Goal: Transaction & Acquisition: Book appointment/travel/reservation

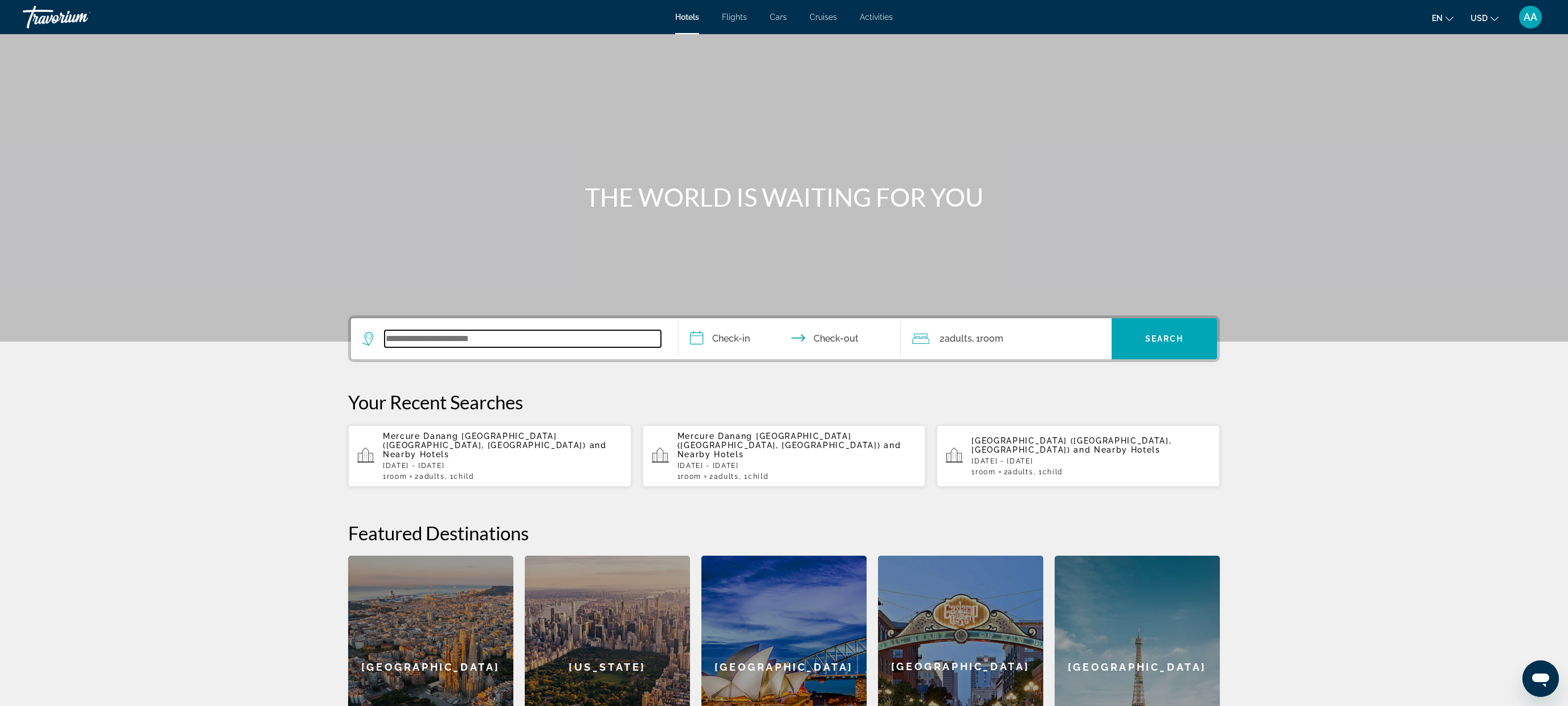
click at [507, 337] on input "Search widget" at bounding box center [522, 339] width 276 height 17
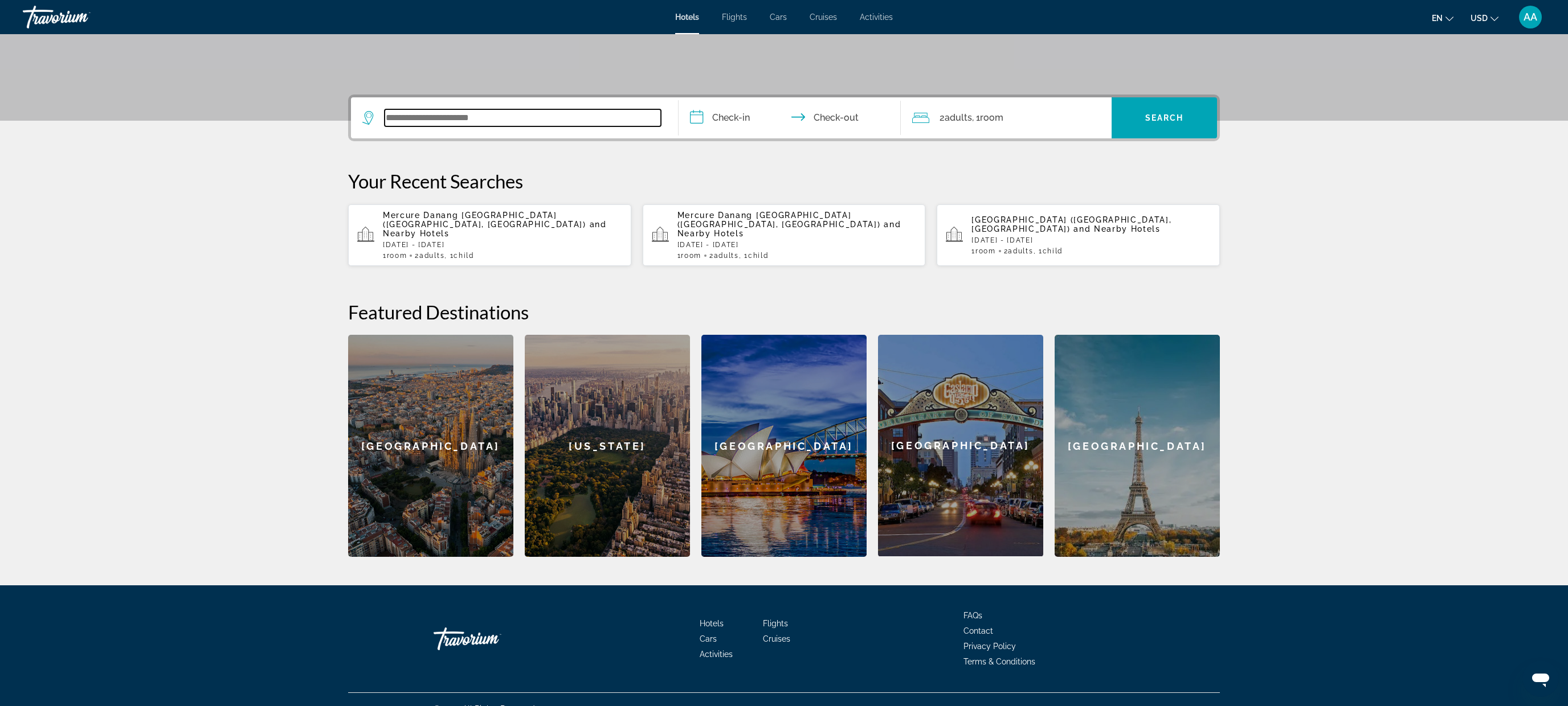
scroll to position [231, 0]
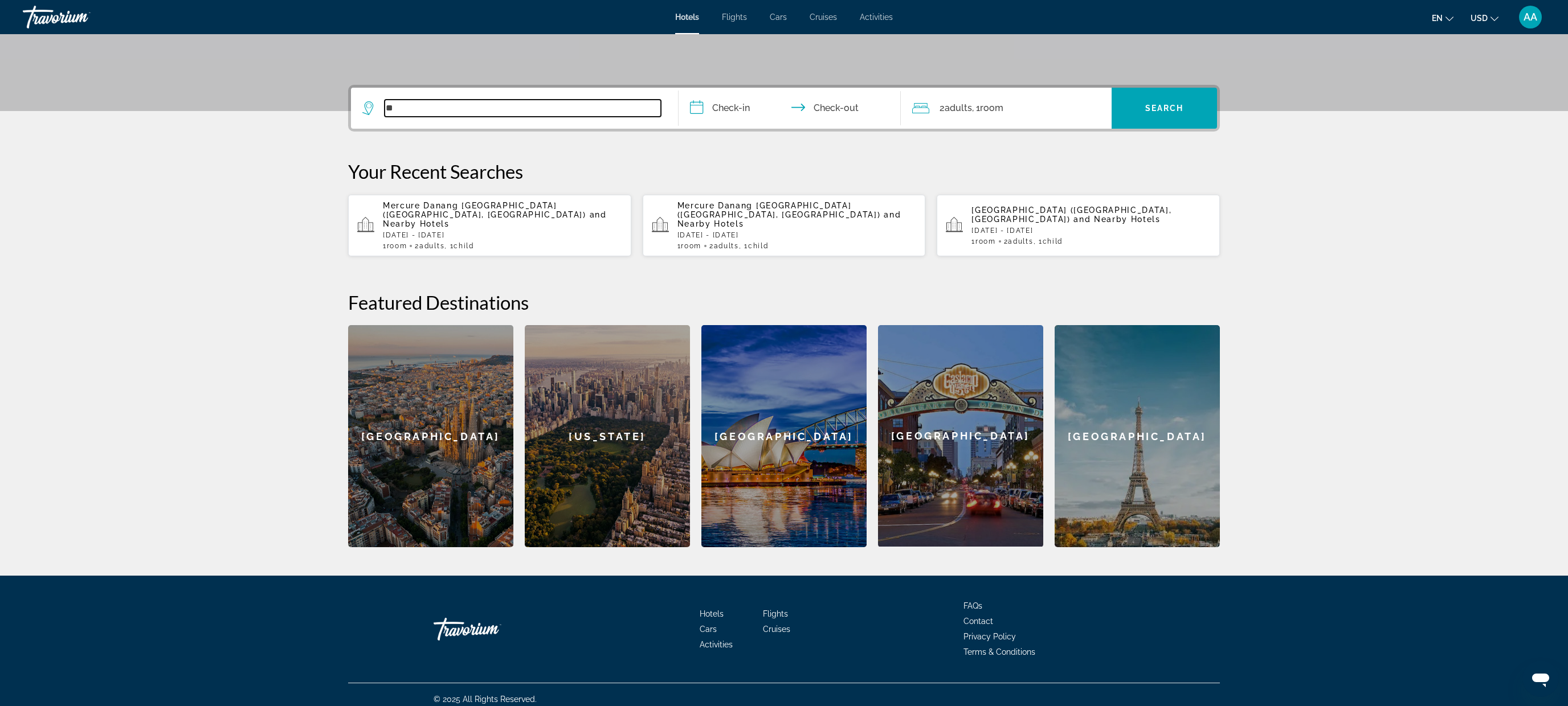
type input "*"
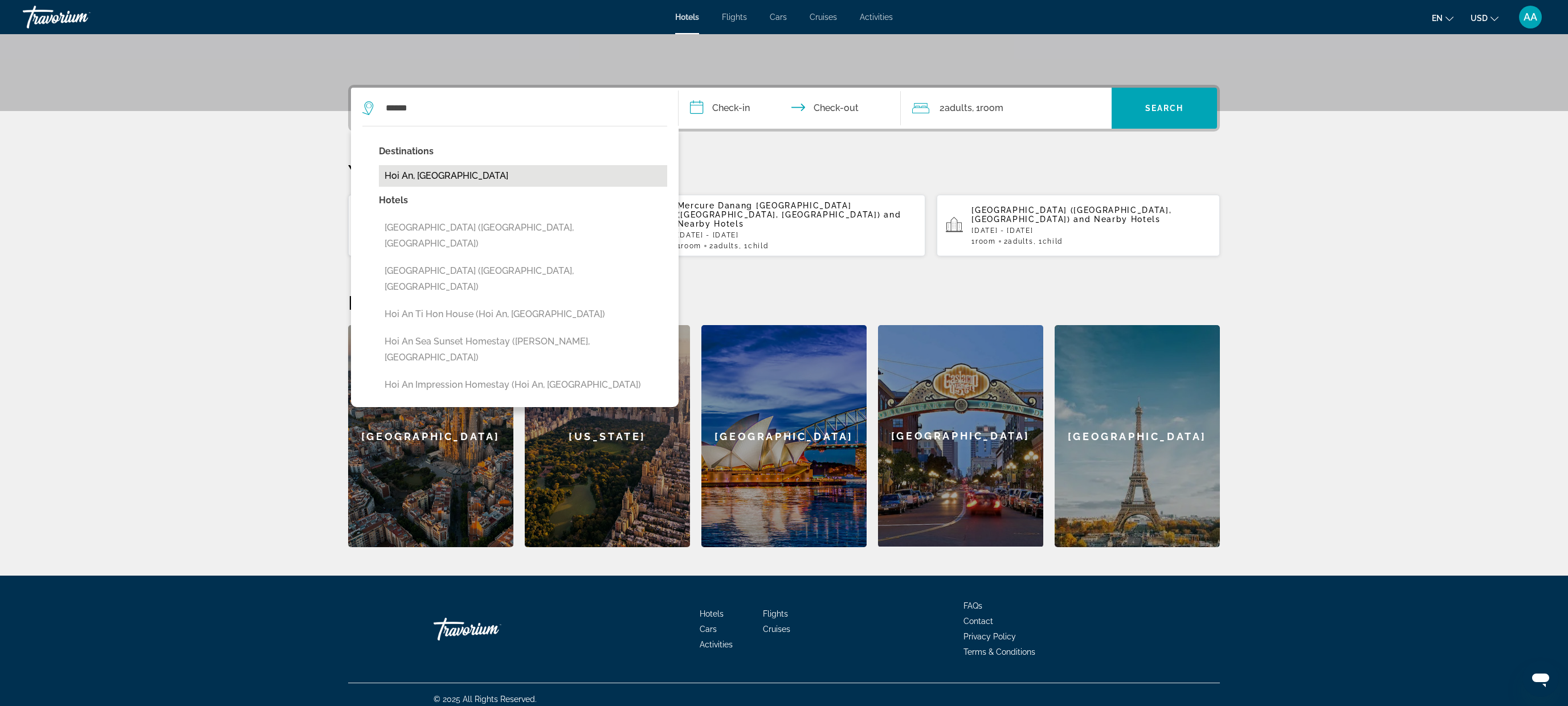
click at [462, 178] on button "Hoi An, [GEOGRAPHIC_DATA]" at bounding box center [523, 176] width 288 height 22
type input "**********"
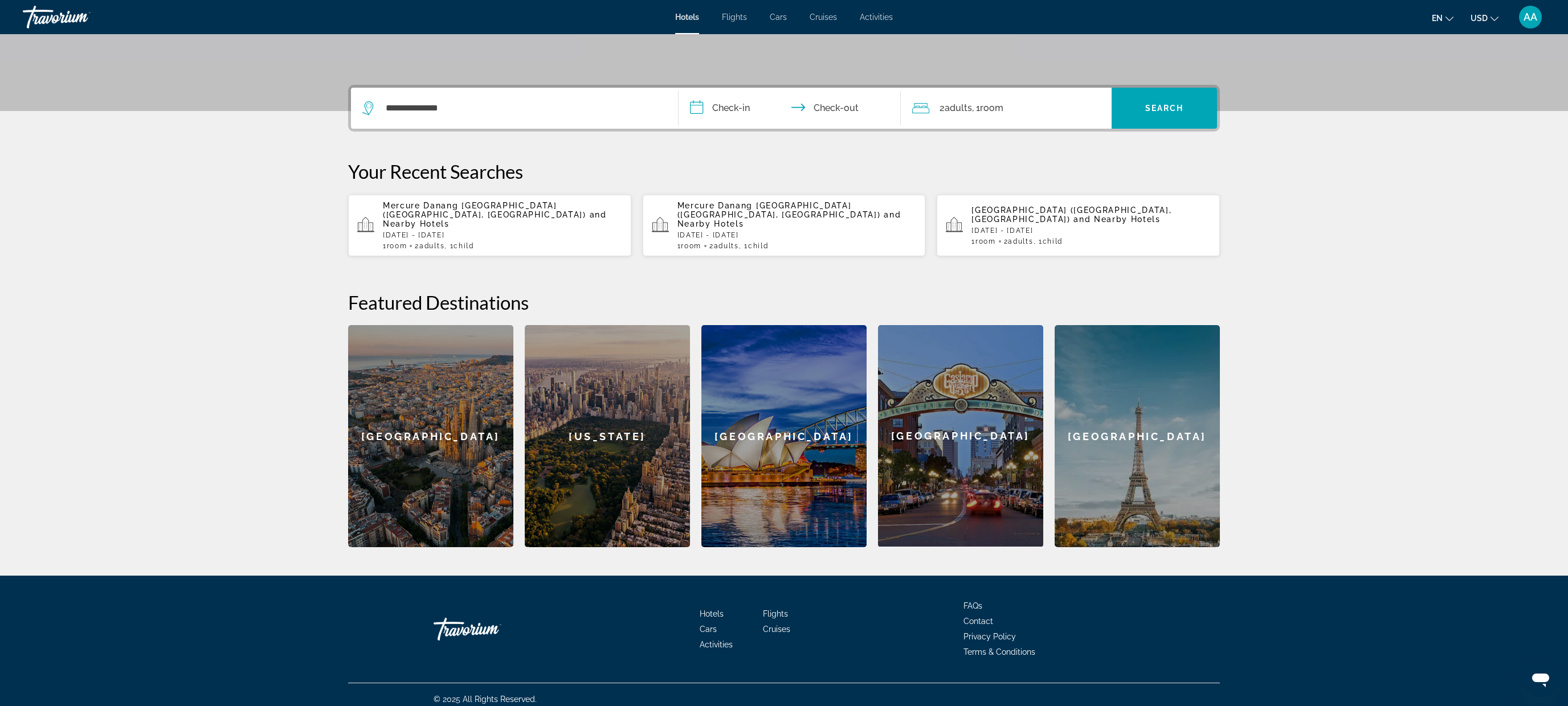
click at [735, 114] on input "**********" at bounding box center [792, 110] width 227 height 44
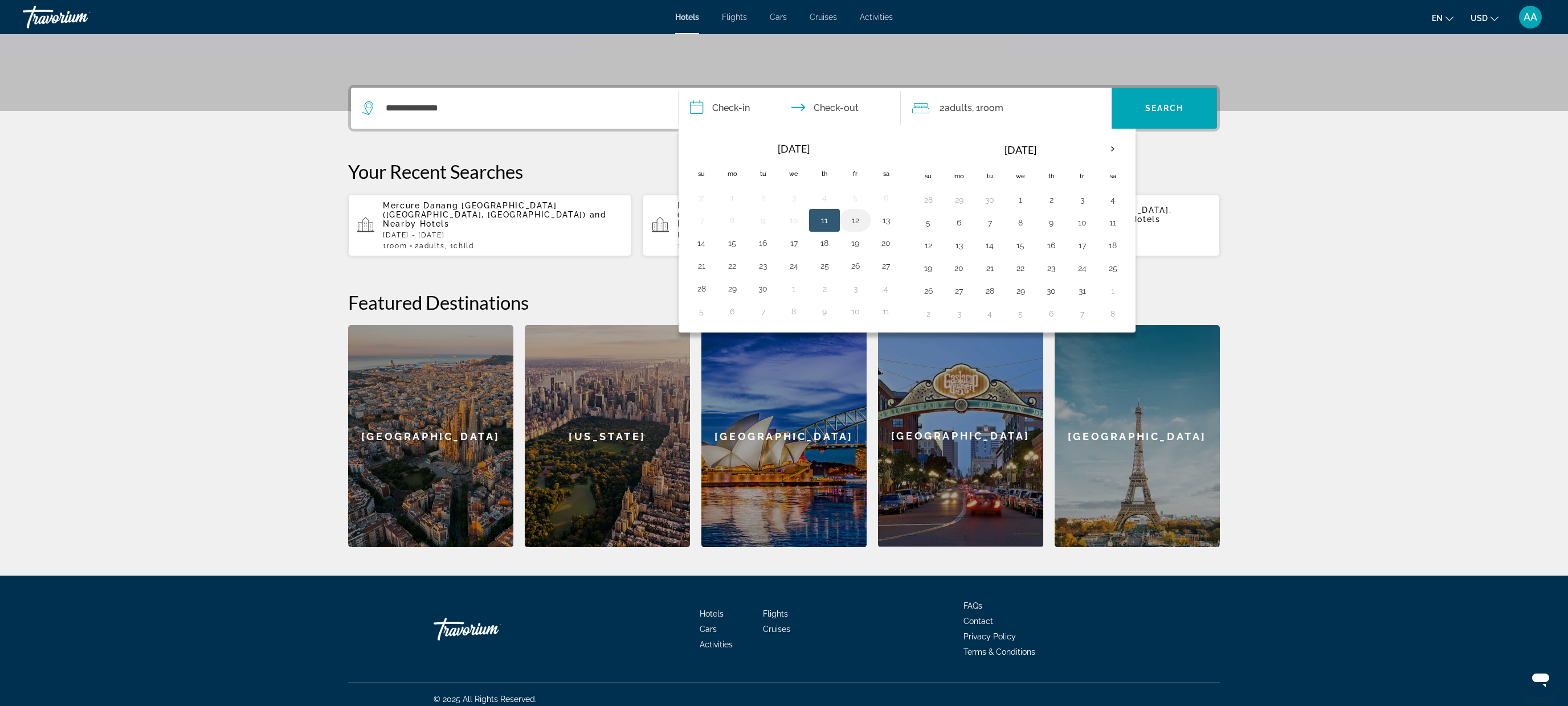
click at [861, 219] on button "12" at bounding box center [855, 220] width 18 height 16
click at [703, 243] on button "14" at bounding box center [701, 243] width 18 height 16
type input "**********"
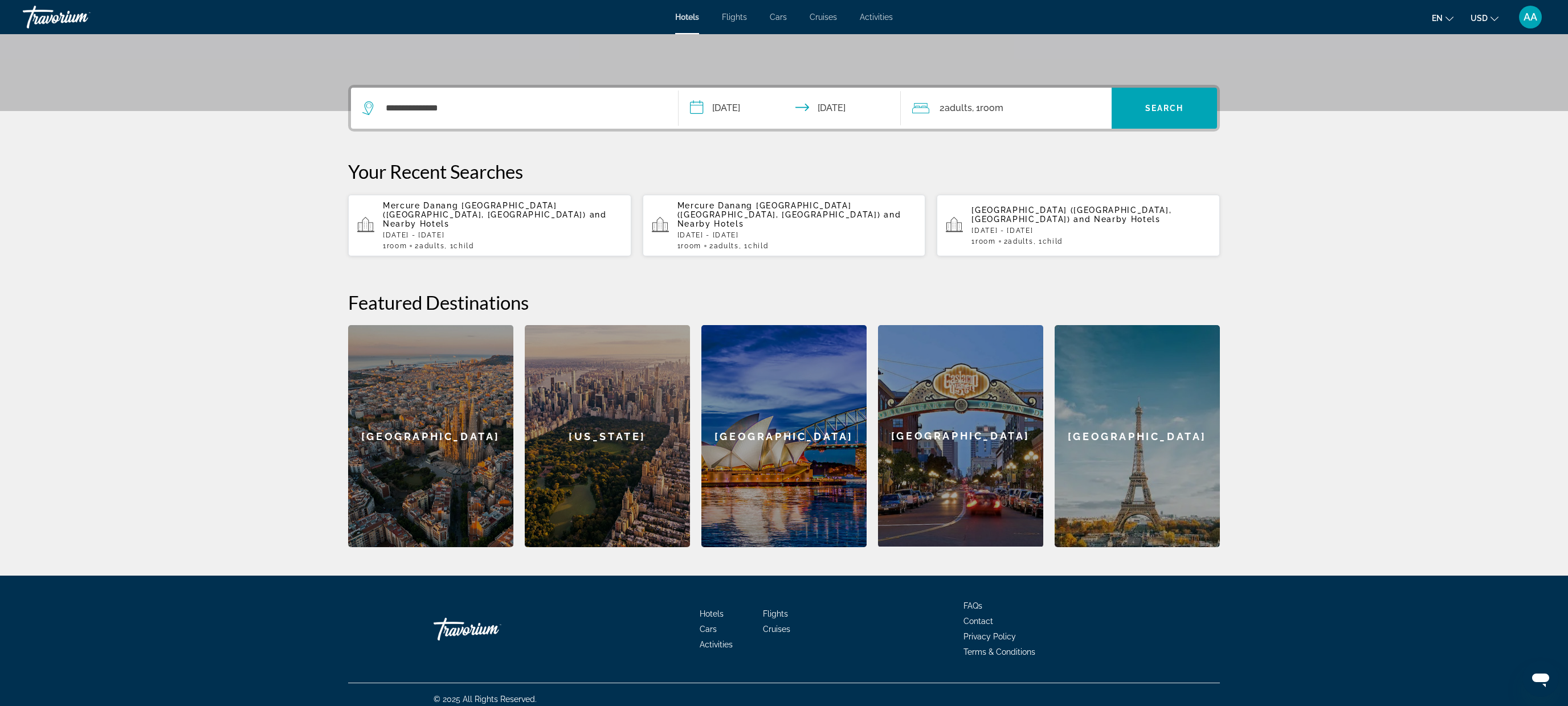
click at [1006, 105] on div "2 Adult Adults , 1 Room rooms" at bounding box center [1012, 108] width 200 height 16
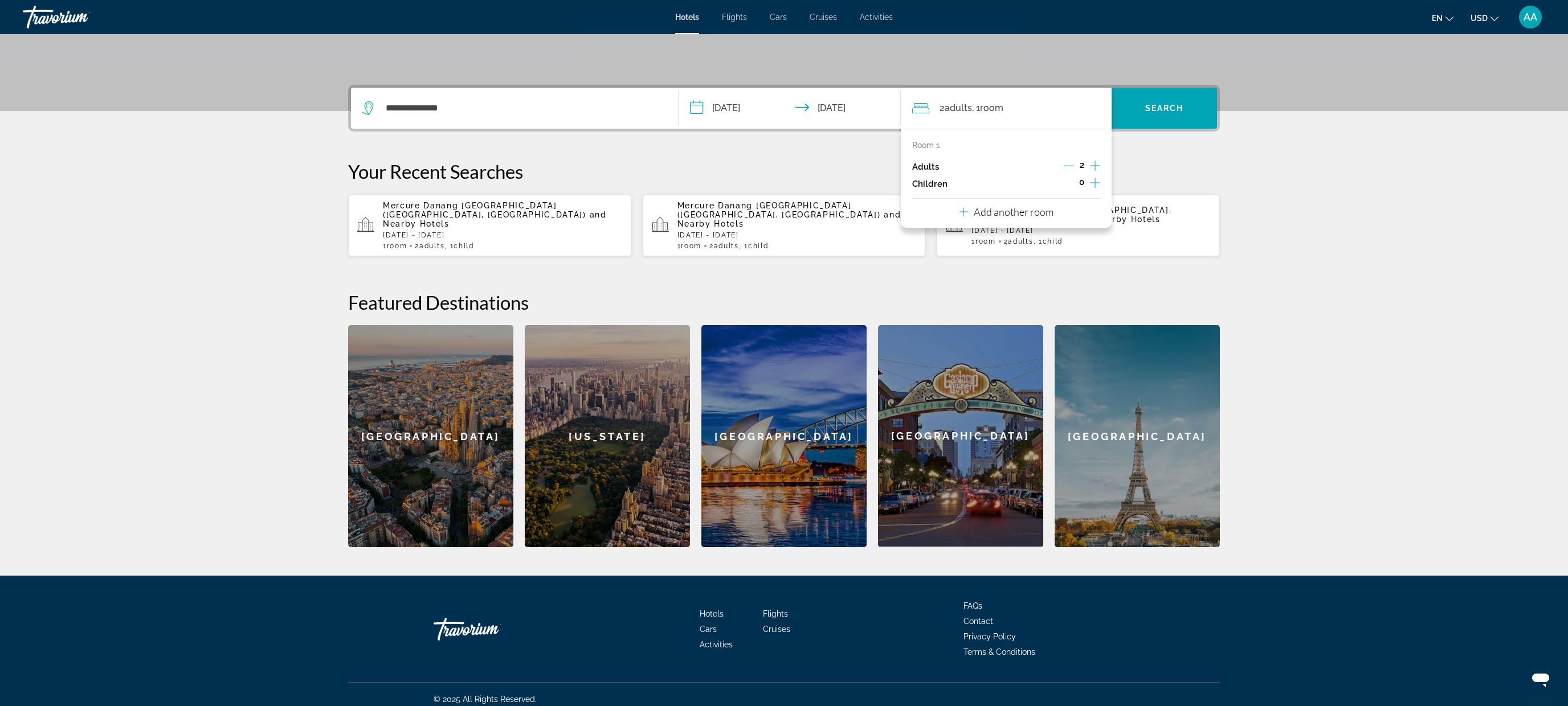
click at [1096, 183] on icon "Increment children" at bounding box center [1095, 183] width 10 height 14
click at [994, 208] on icon "Travelers: 2 adults, 1 child" at bounding box center [991, 214] width 14 height 14
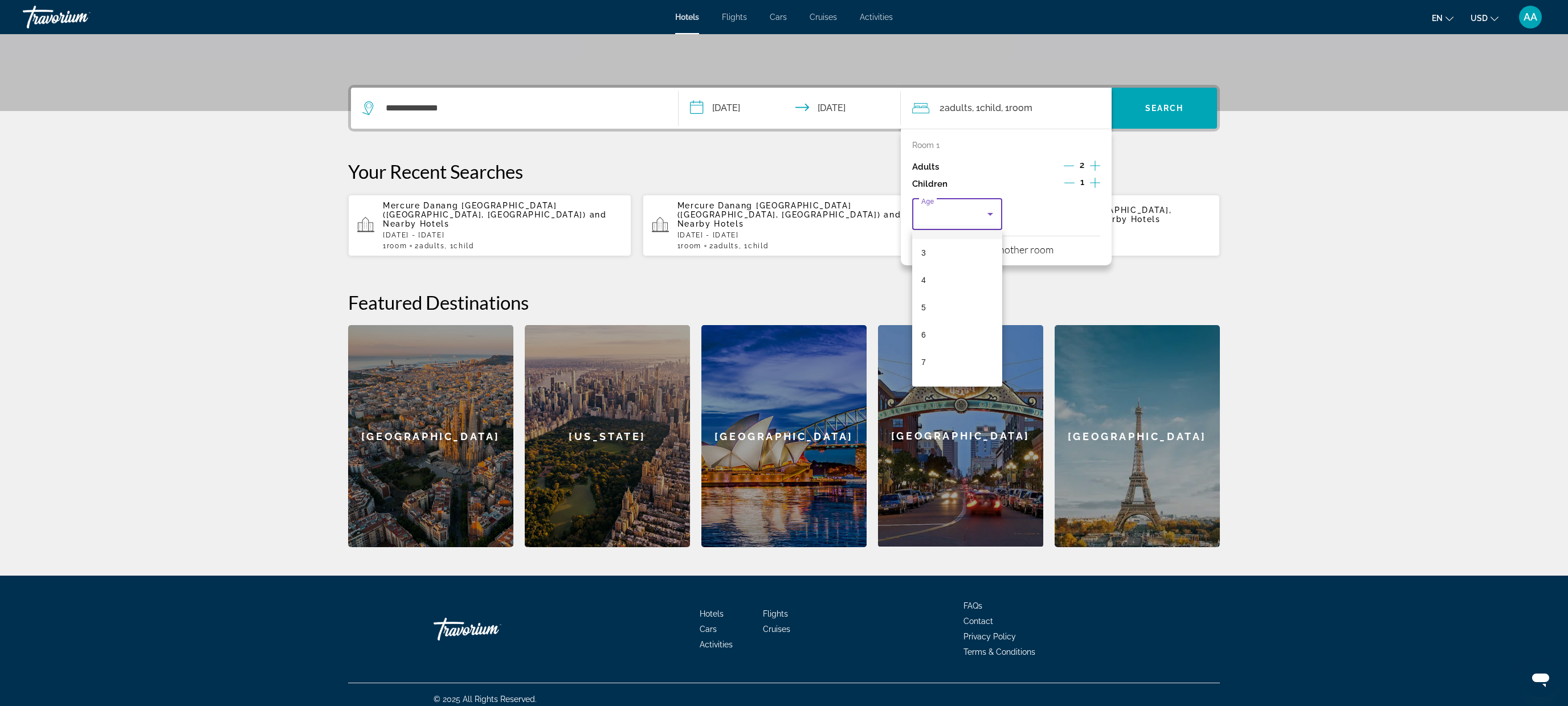
scroll to position [79, 0]
click at [944, 326] on mat-option "6" at bounding box center [957, 334] width 90 height 28
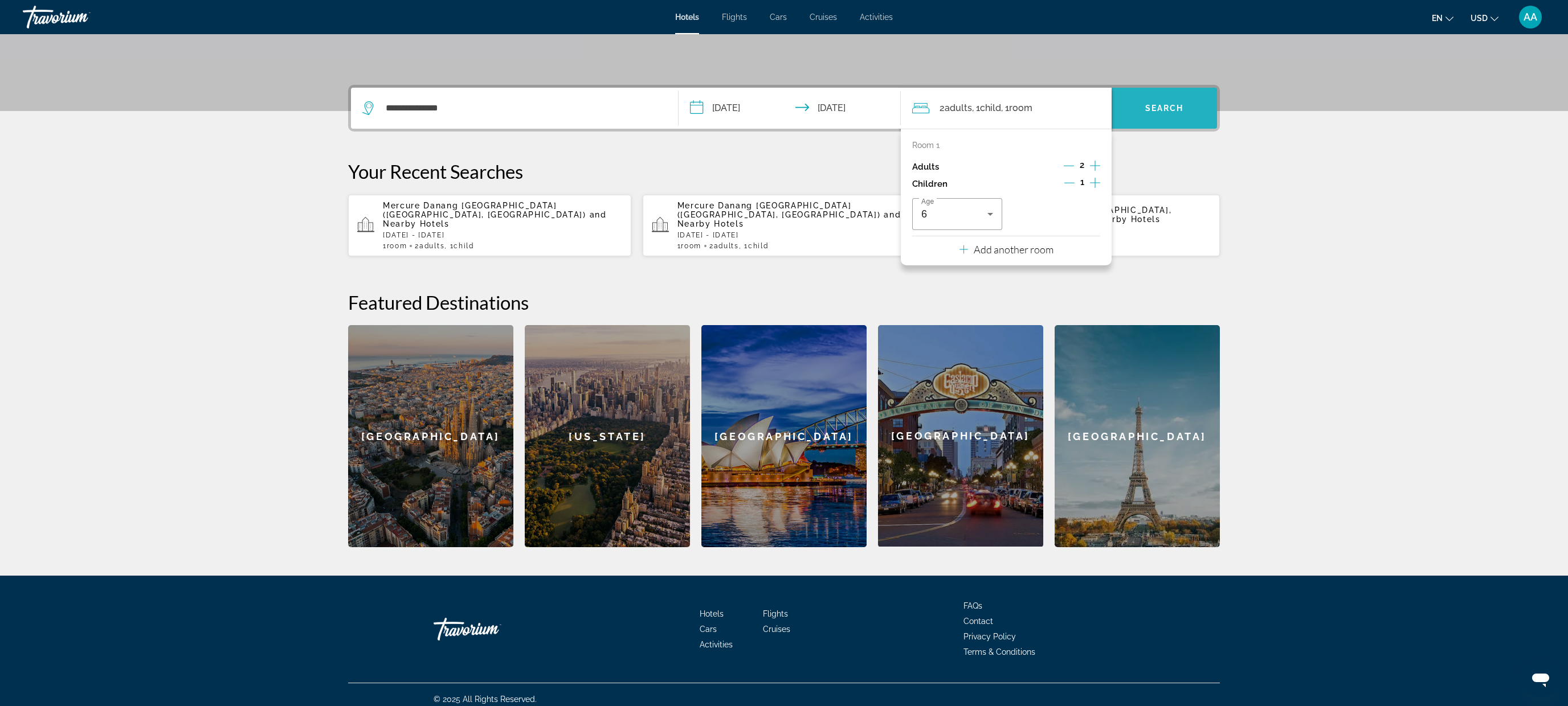
click at [1150, 116] on span "Search widget" at bounding box center [1164, 108] width 105 height 28
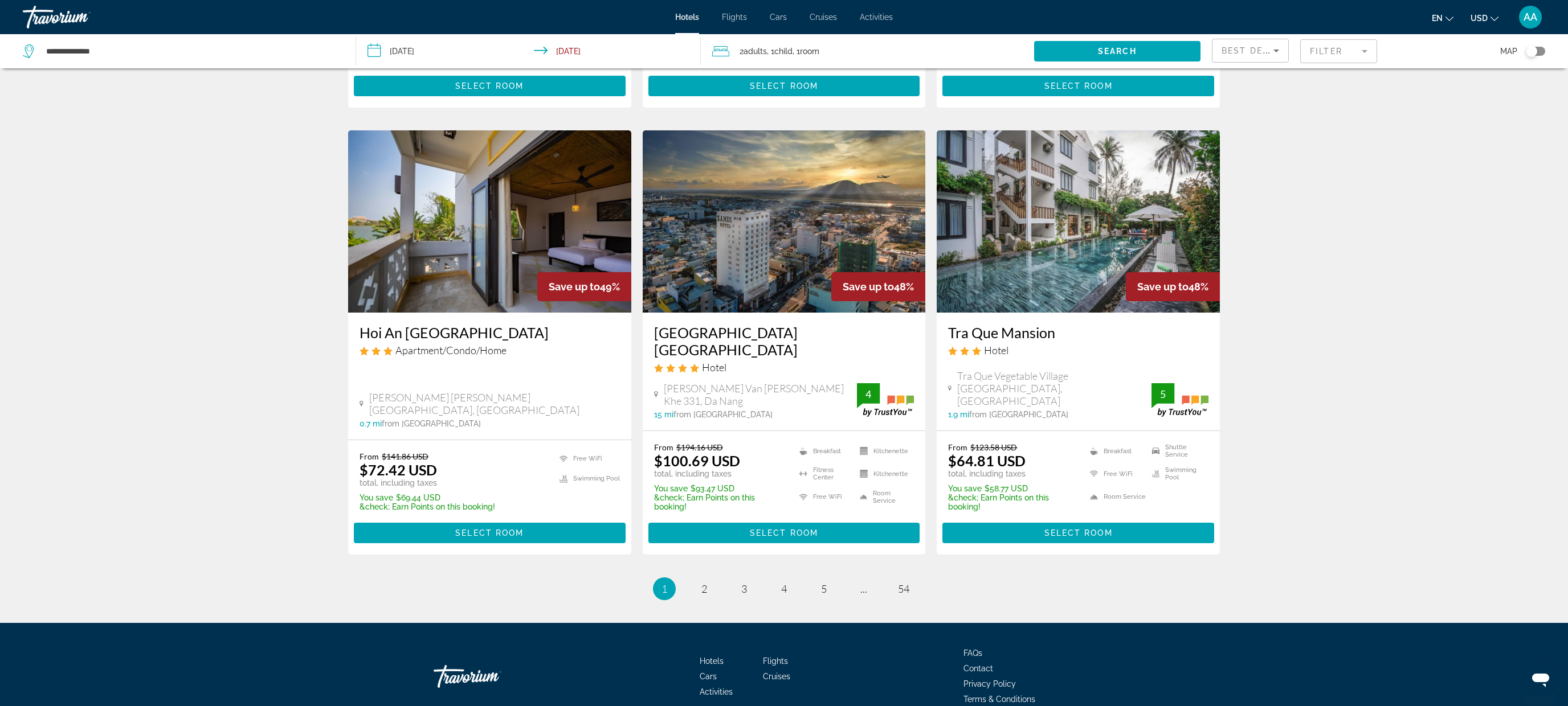
scroll to position [1274, 0]
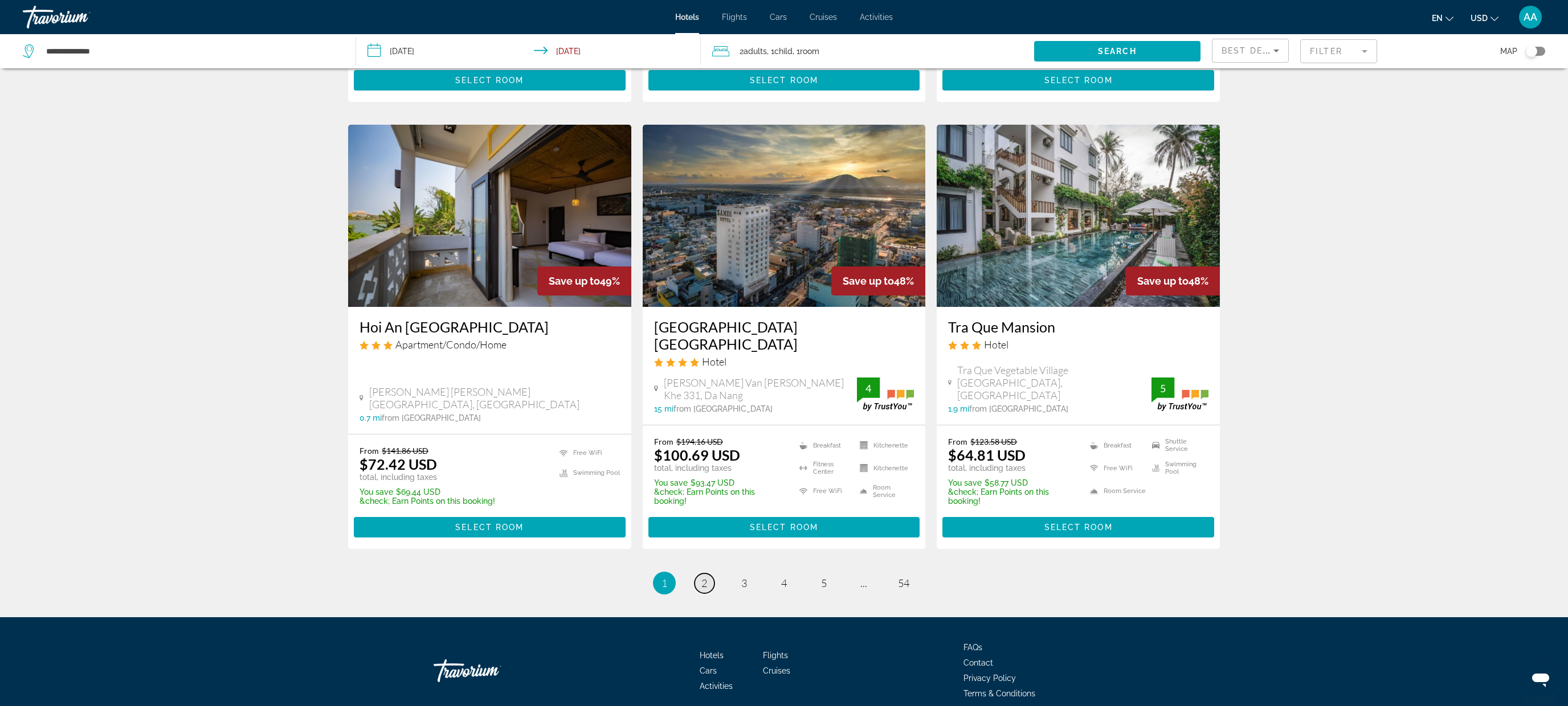
click at [701, 577] on span "2" at bounding box center [704, 583] width 6 height 13
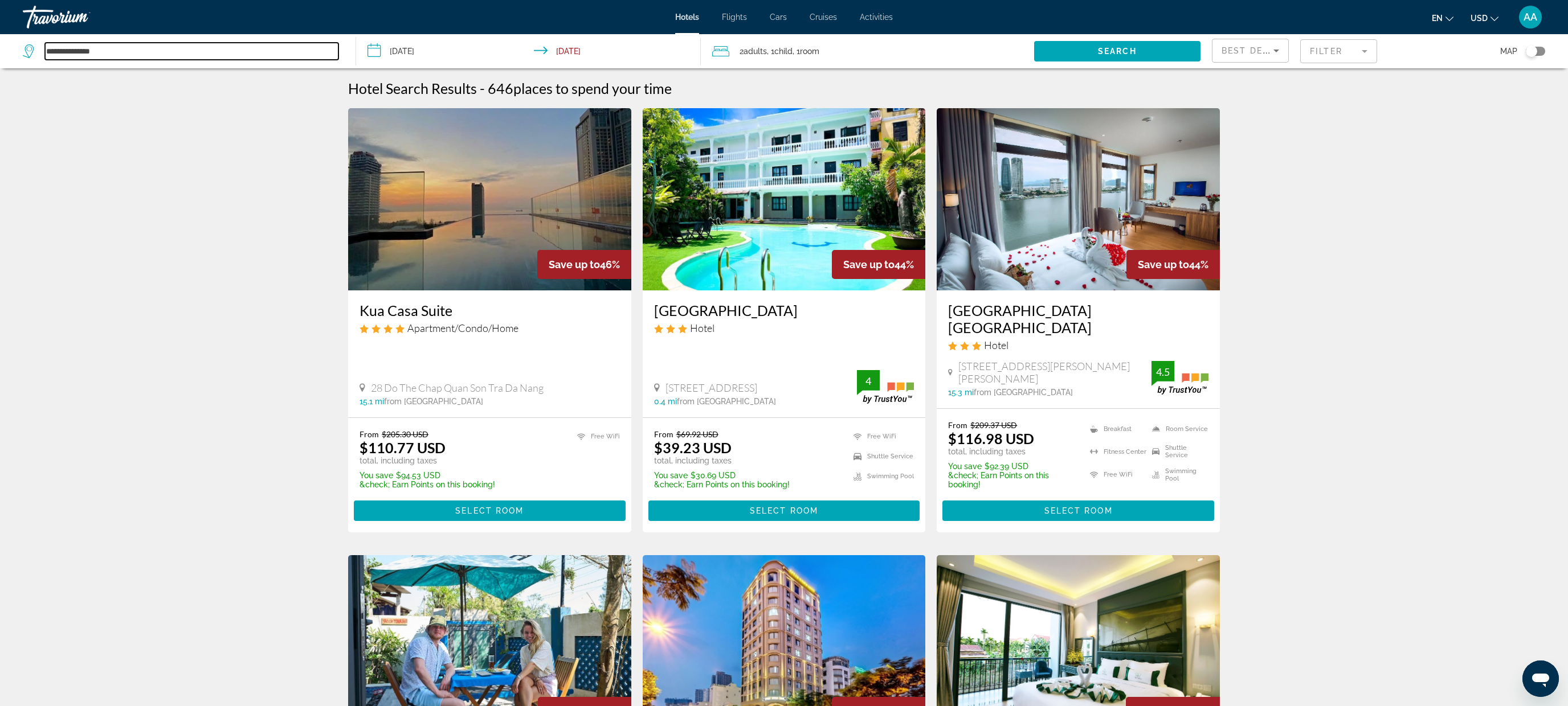
click at [105, 51] on input "**********" at bounding box center [192, 51] width 294 height 17
drag, startPoint x: 130, startPoint y: 51, endPoint x: 16, endPoint y: 48, distance: 114.0
click at [16, 48] on app-destination-search "**********" at bounding box center [178, 51] width 356 height 34
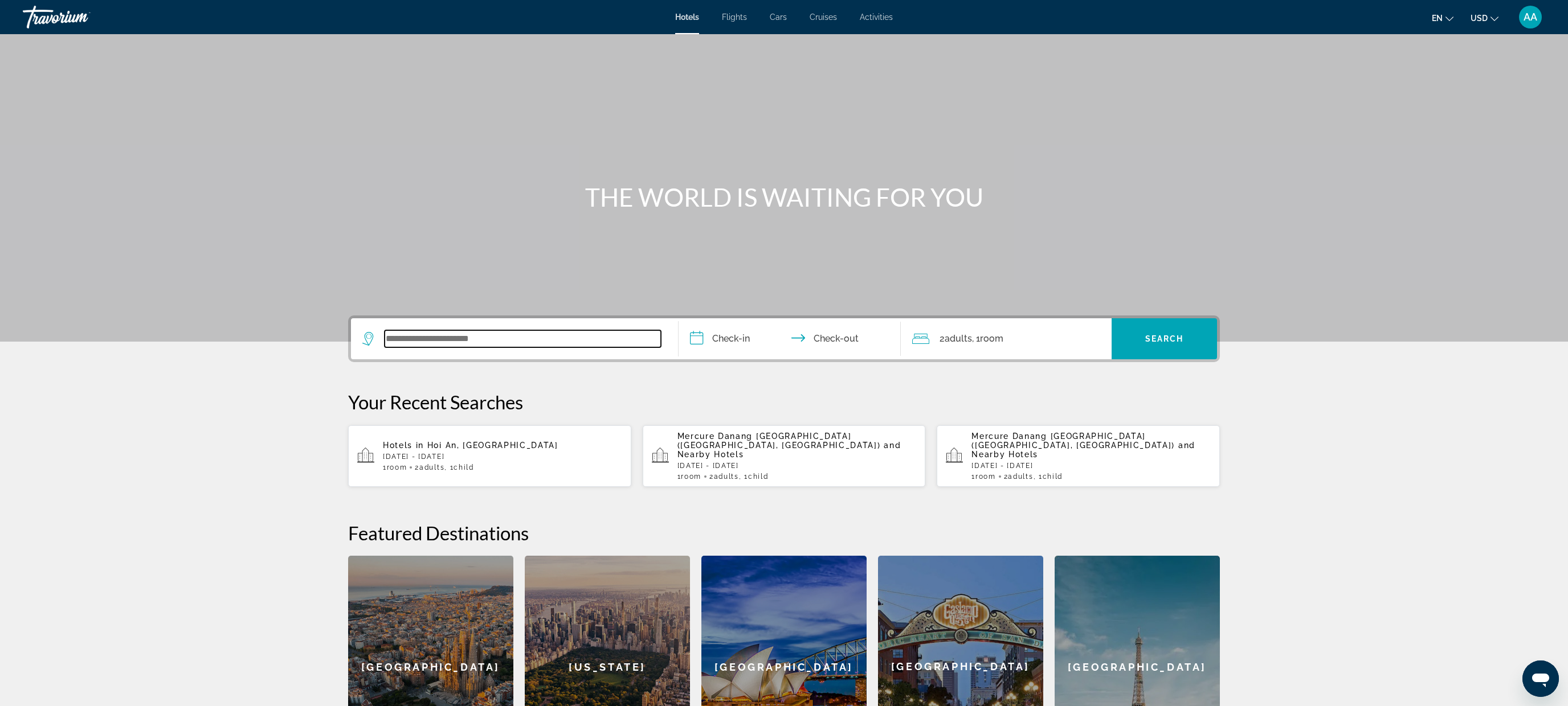
click at [533, 343] on input "Search widget" at bounding box center [522, 339] width 276 height 17
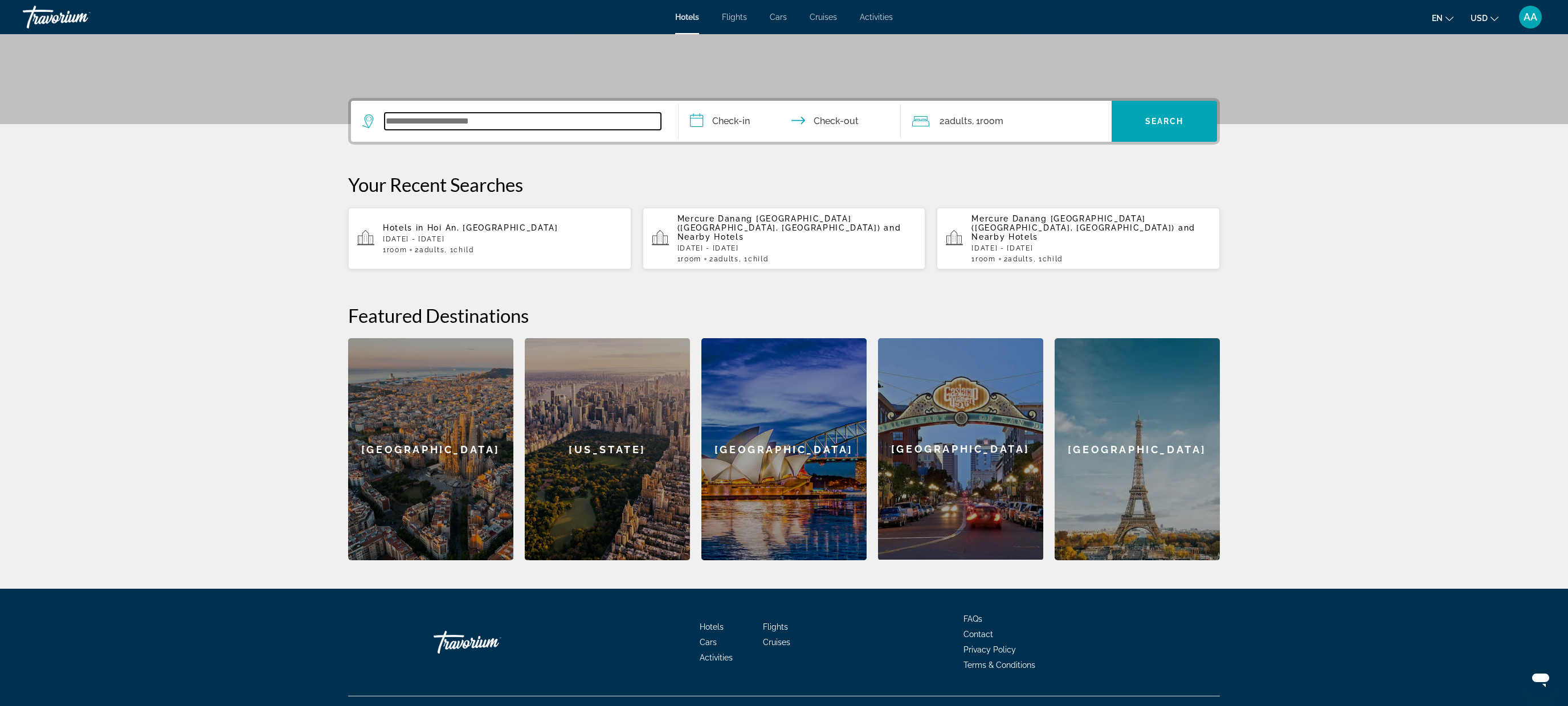
scroll to position [231, 0]
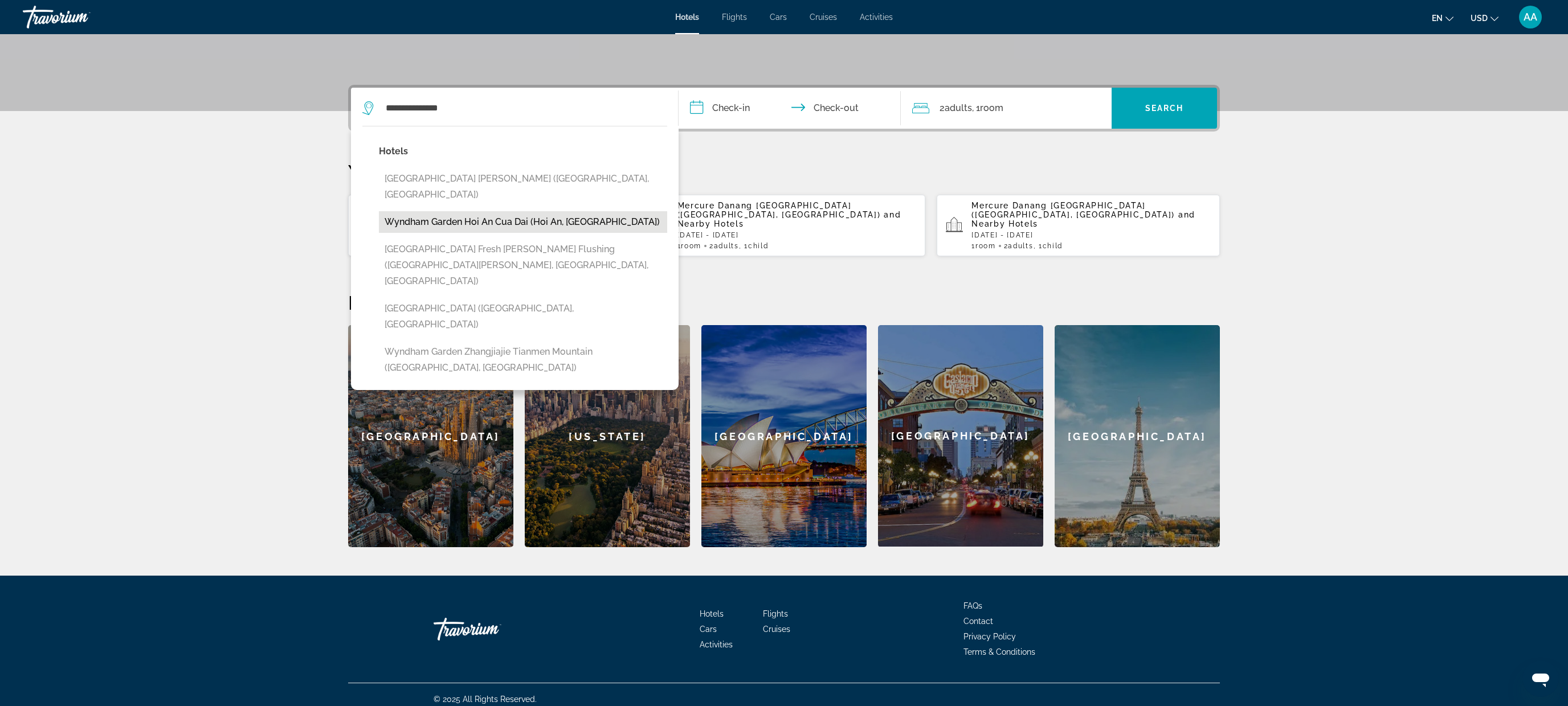
click at [466, 212] on button "Wyndham Garden Hoi An Cua Dai (Hoi An, [GEOGRAPHIC_DATA])" at bounding box center [523, 222] width 288 height 22
type input "**********"
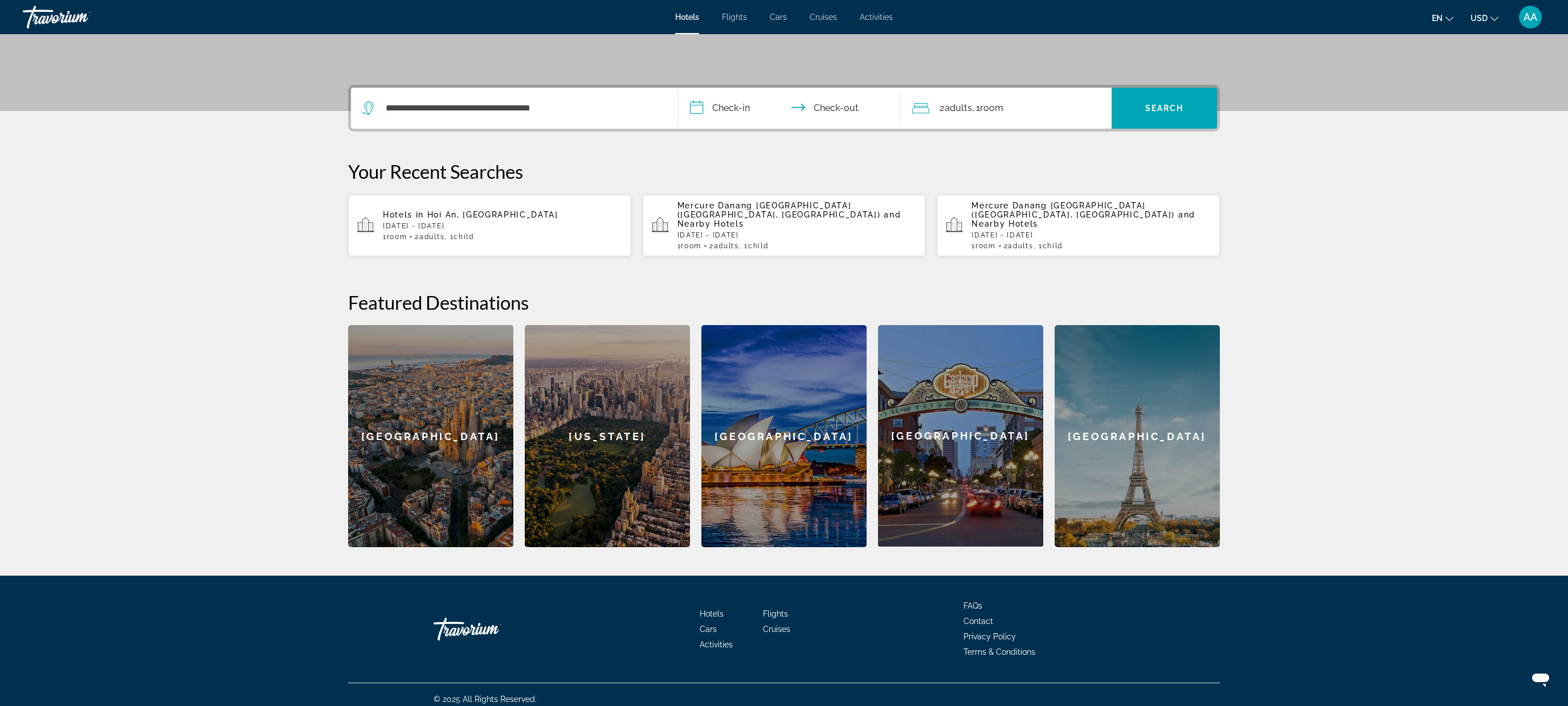
click at [740, 105] on input "**********" at bounding box center [792, 110] width 227 height 44
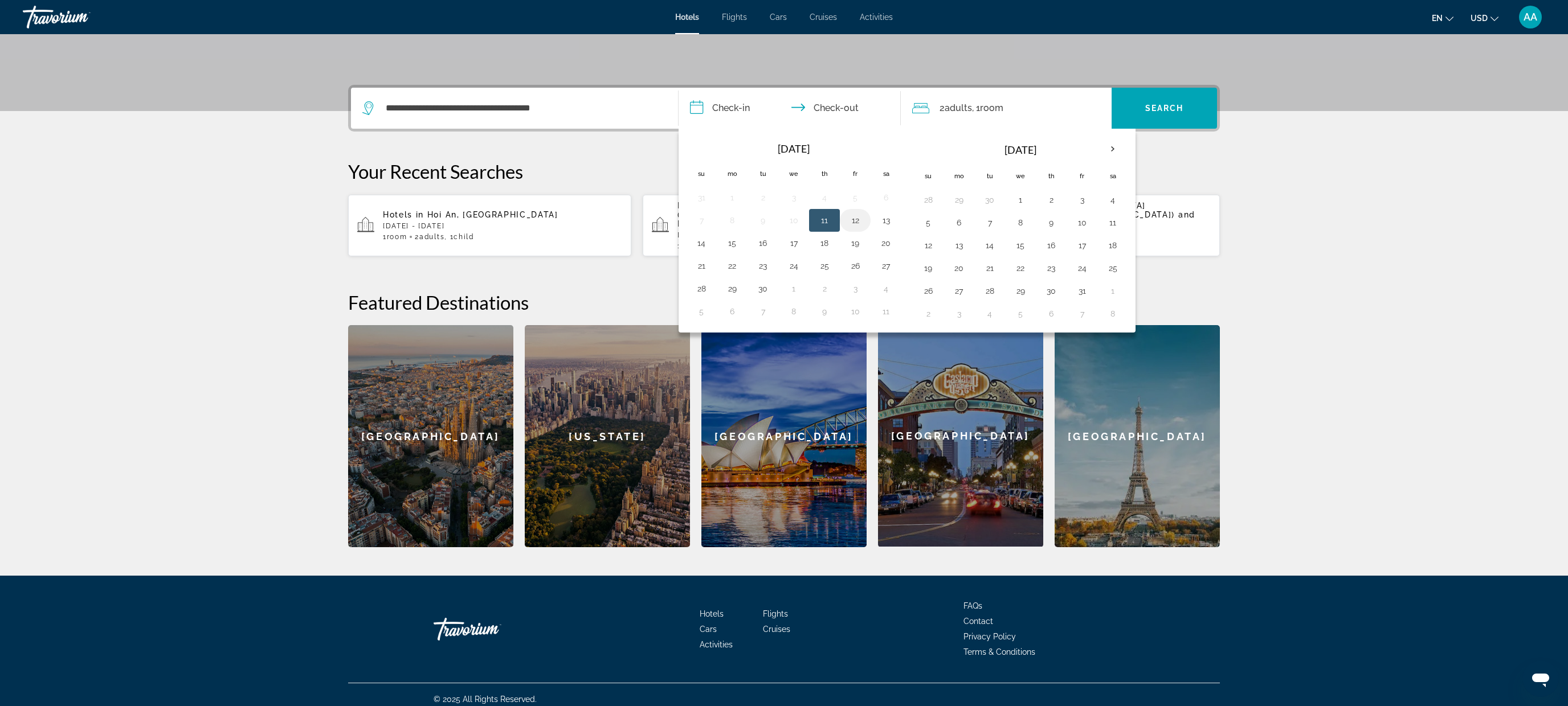
click at [852, 217] on button "12" at bounding box center [855, 220] width 18 height 16
click at [707, 243] on button "14" at bounding box center [701, 243] width 18 height 16
type input "**********"
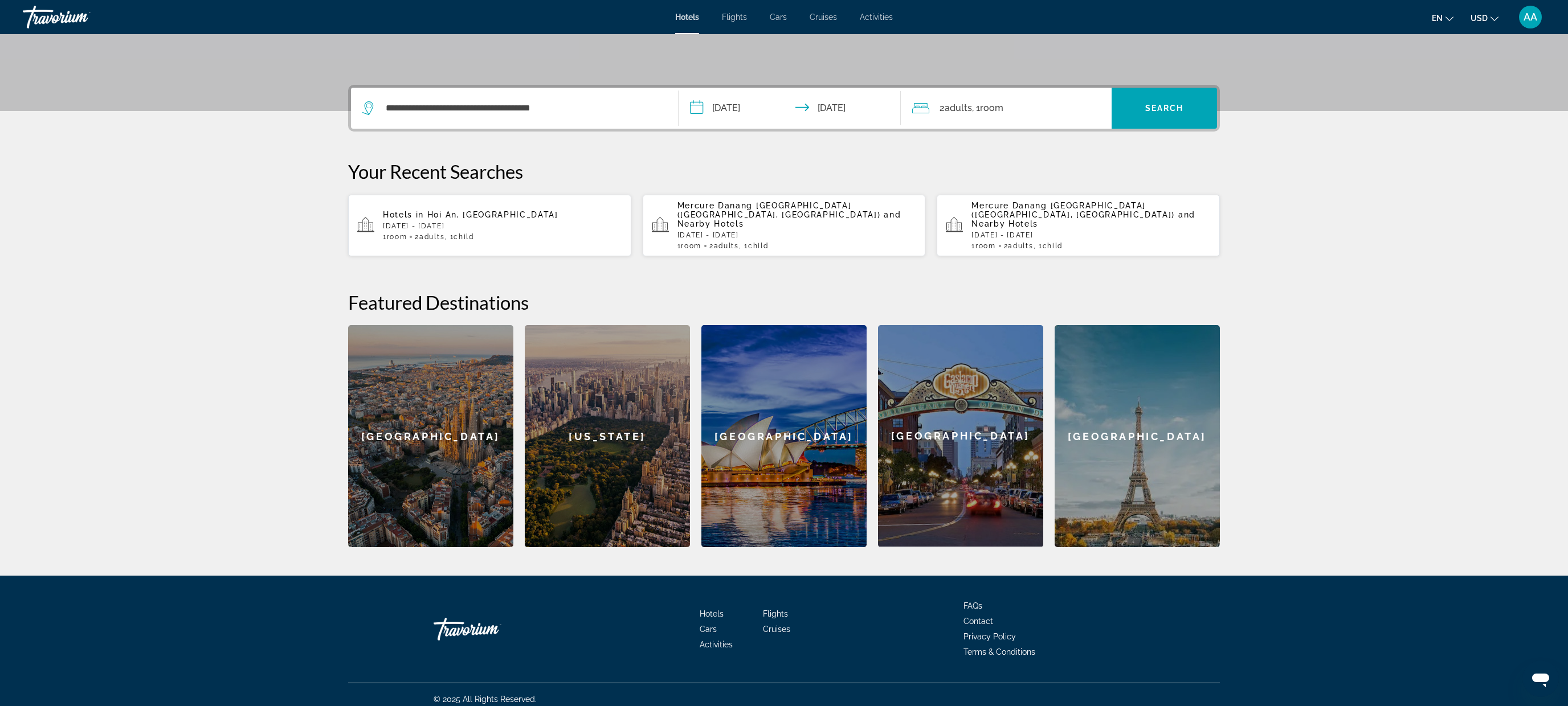
click at [1004, 107] on span "Room" at bounding box center [991, 108] width 23 height 11
click at [1100, 182] on div "Room 1 Adults 2 Children 0 Add another room" at bounding box center [1006, 178] width 211 height 99
click at [1000, 209] on p "Add another room" at bounding box center [1013, 212] width 80 height 13
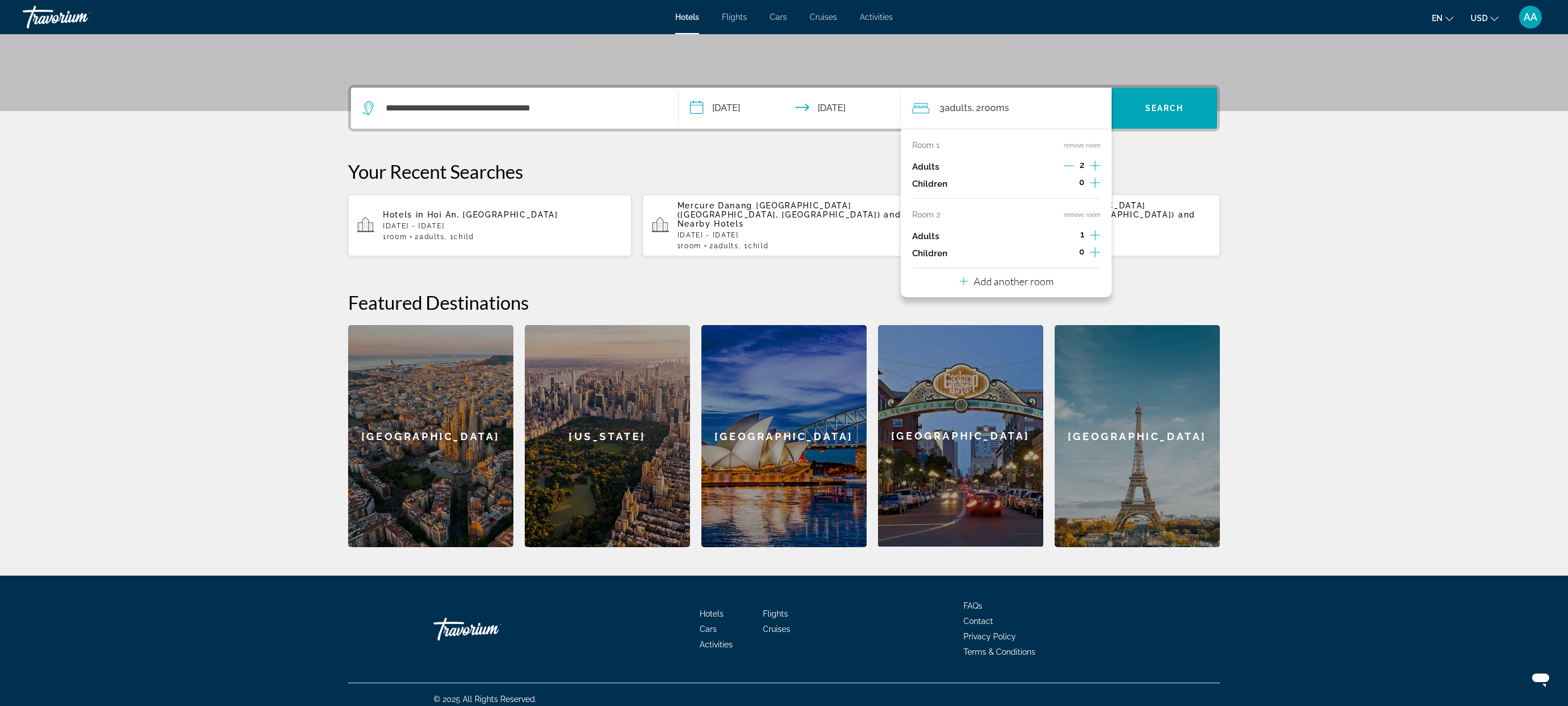
click at [1093, 251] on icon "Increment children" at bounding box center [1095, 252] width 10 height 14
click at [978, 280] on span "Travelers: 3 adults, 1 child" at bounding box center [955, 284] width 66 height 14
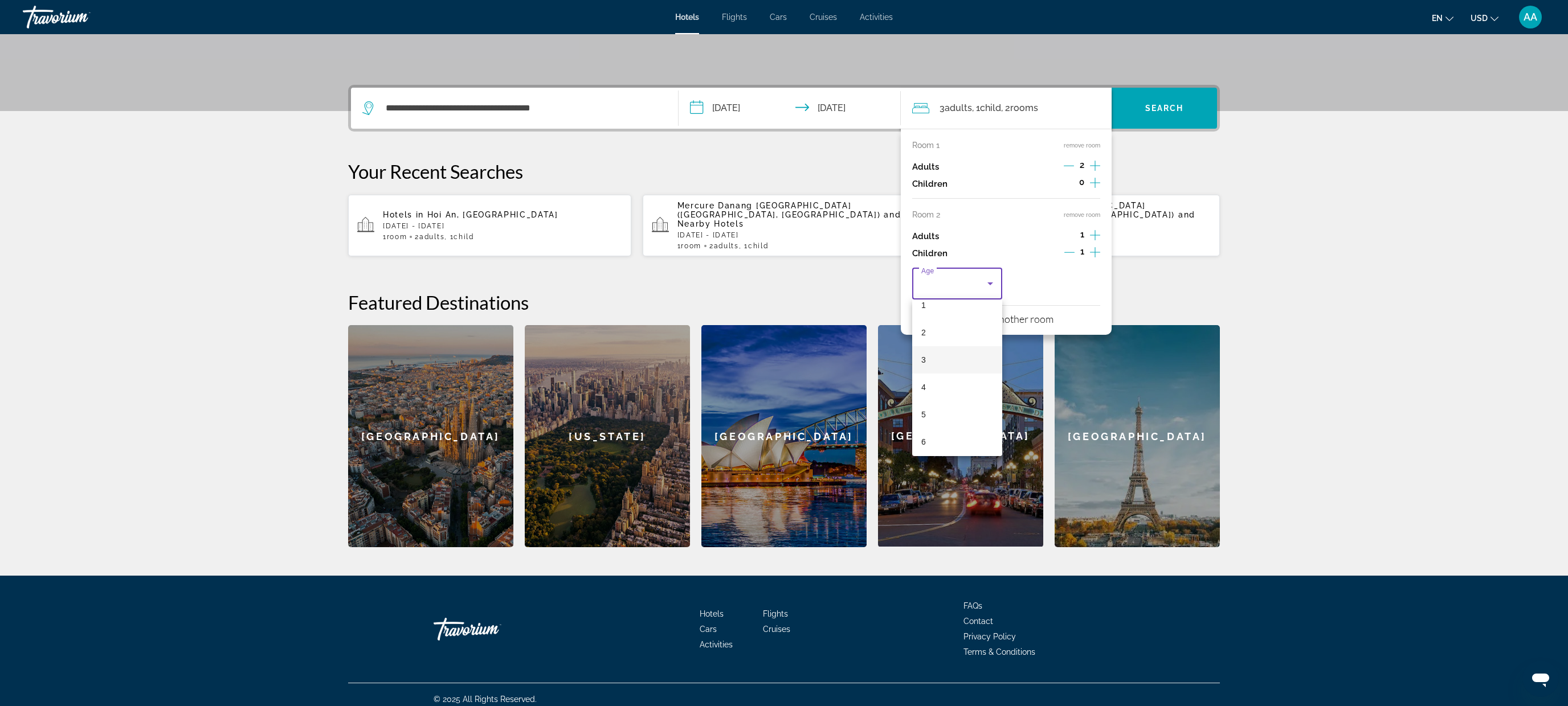
scroll to position [42, 0]
click at [943, 428] on mat-option "6" at bounding box center [957, 440] width 90 height 28
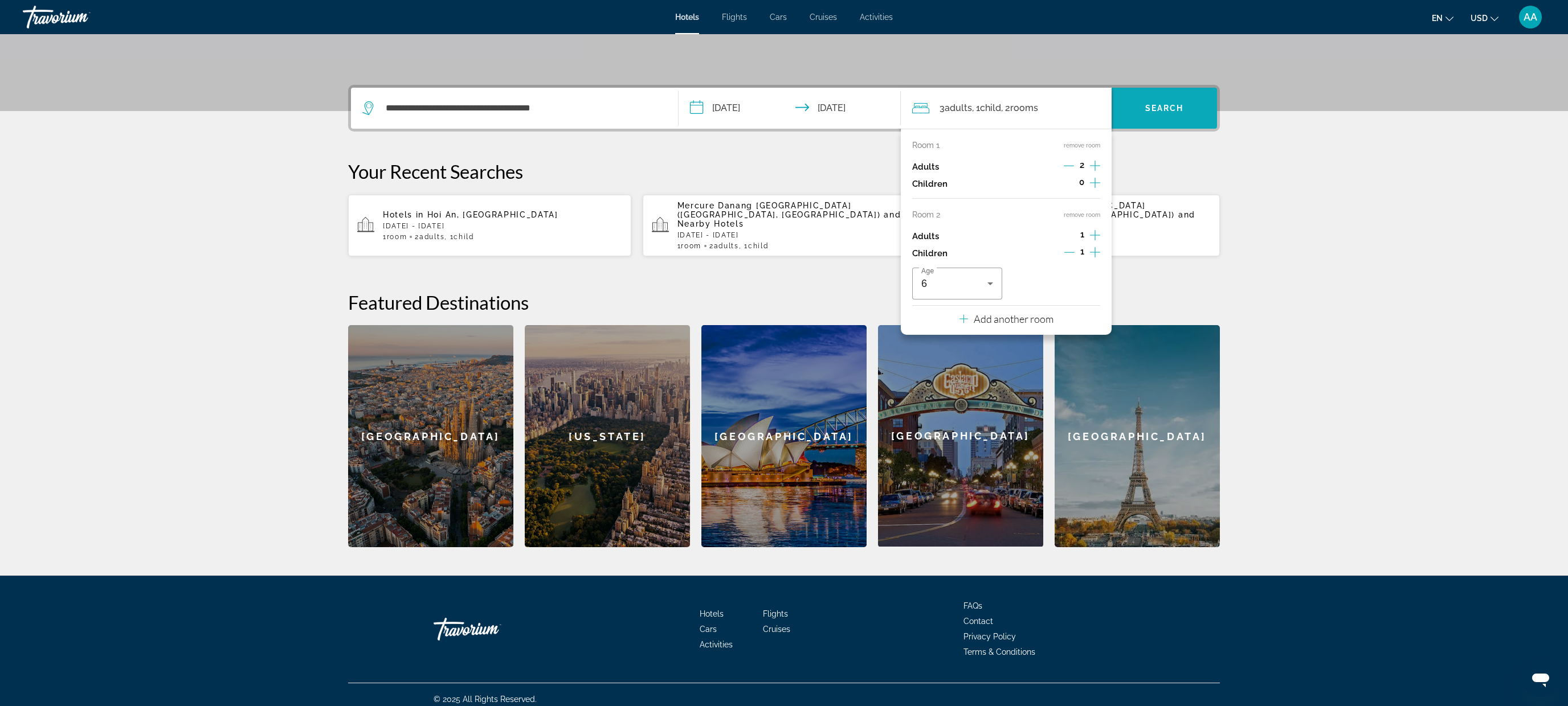
click at [1152, 106] on span "Search" at bounding box center [1165, 108] width 39 height 9
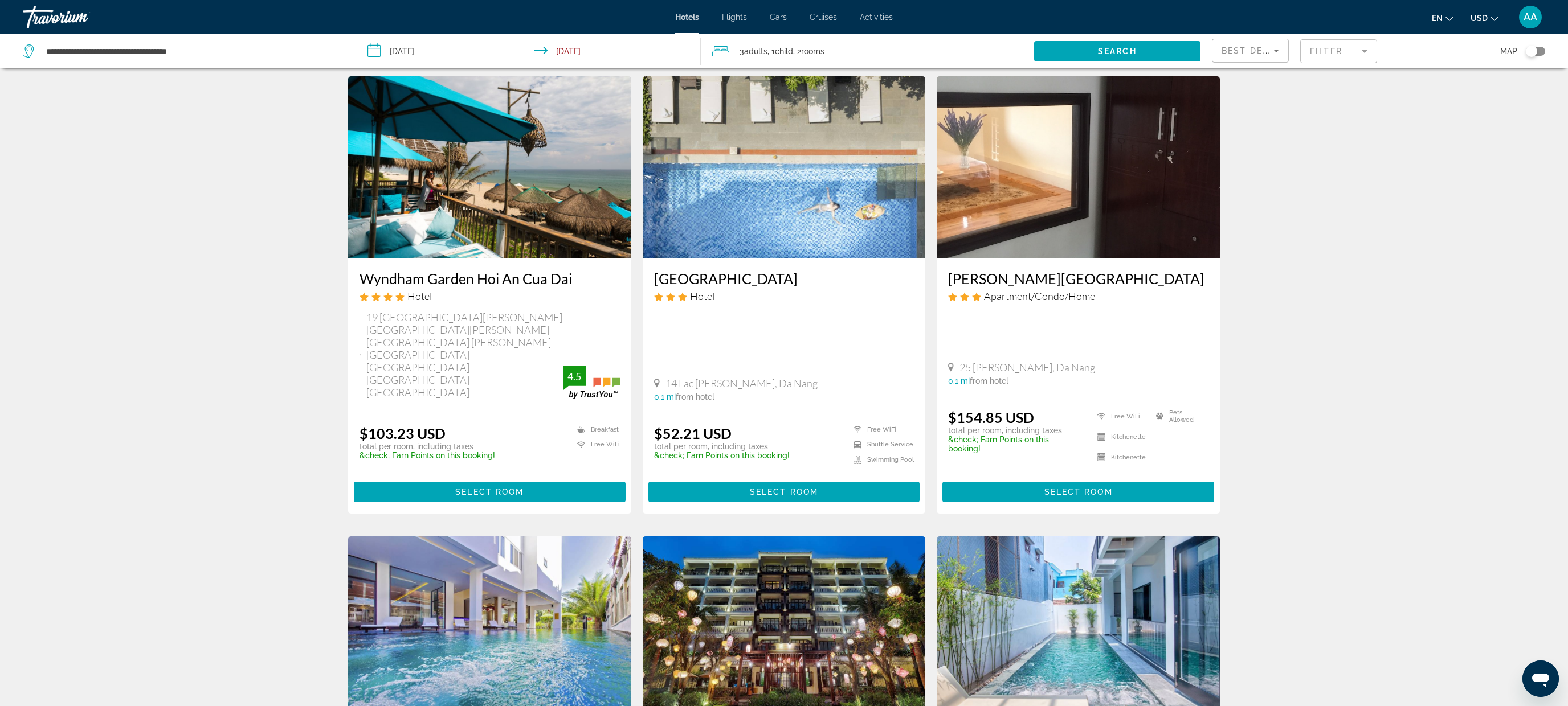
scroll to position [39, 0]
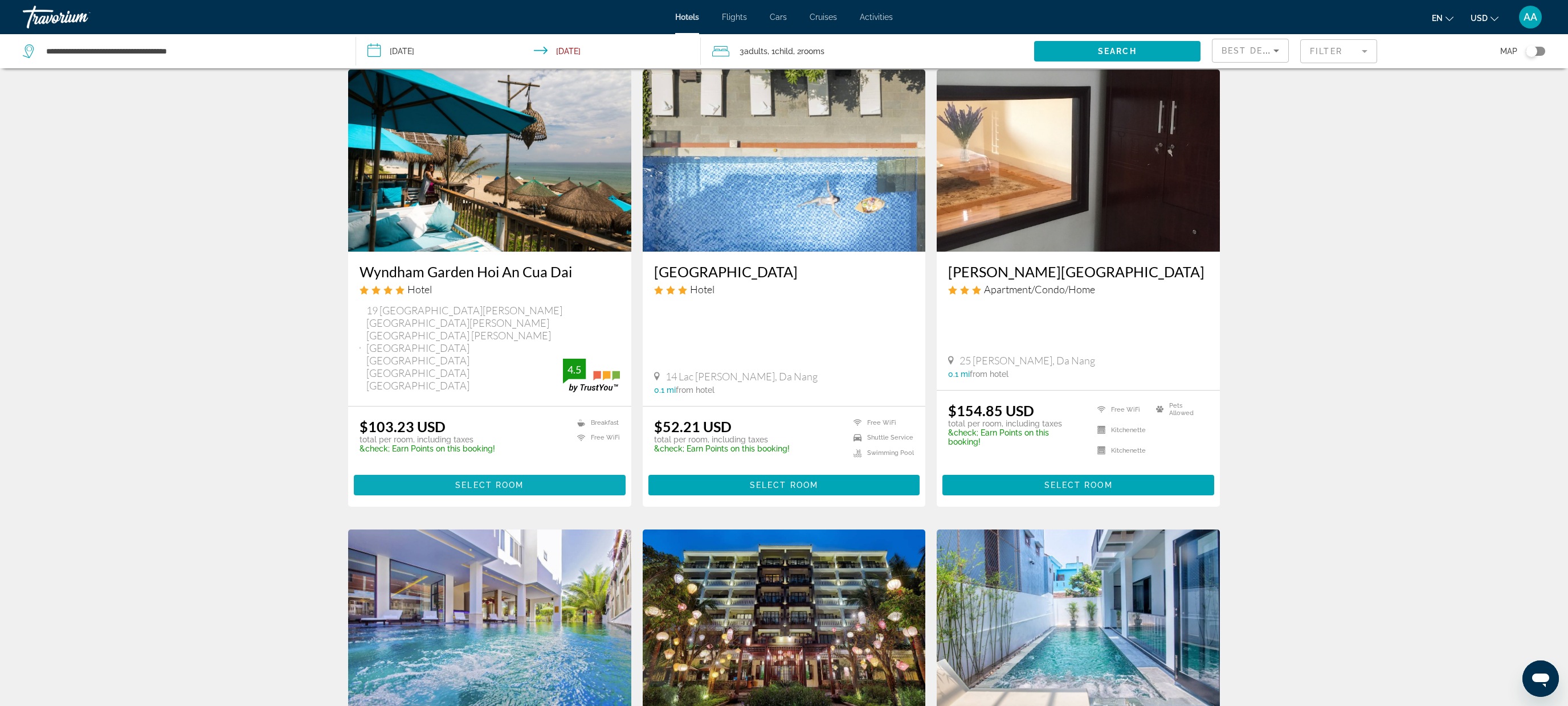
click at [527, 471] on span "Main content" at bounding box center [490, 485] width 272 height 28
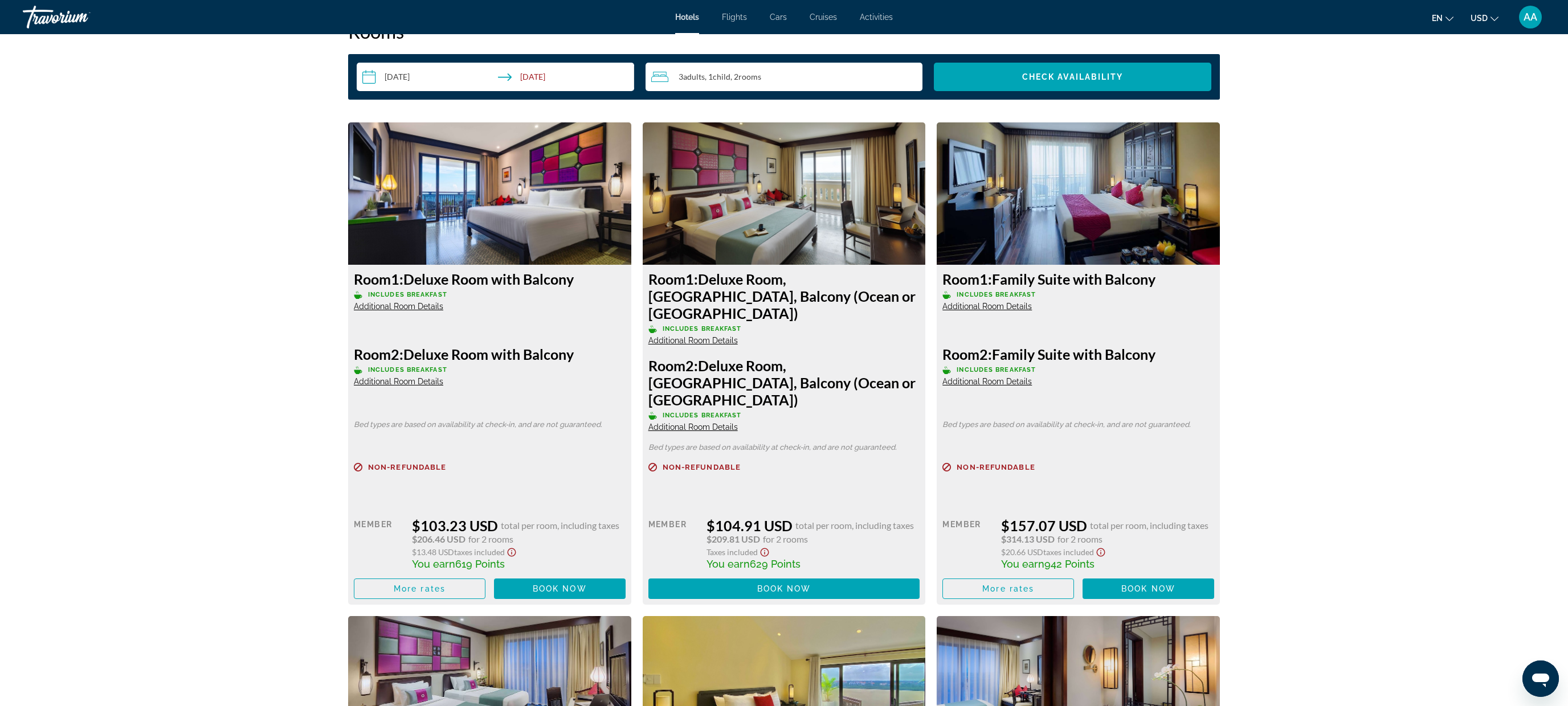
scroll to position [1478, 0]
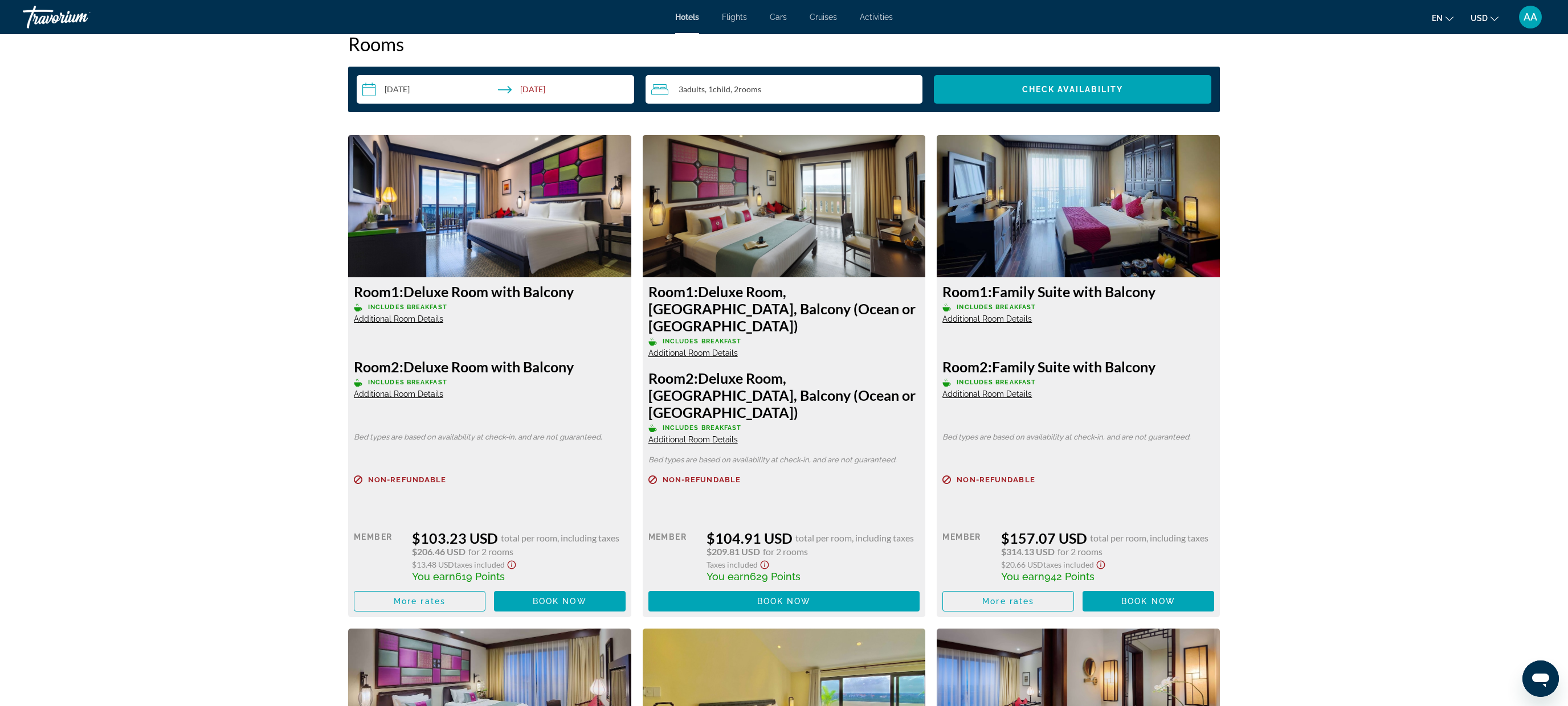
click at [712, 435] on span "Additional Room Details" at bounding box center [693, 439] width 90 height 9
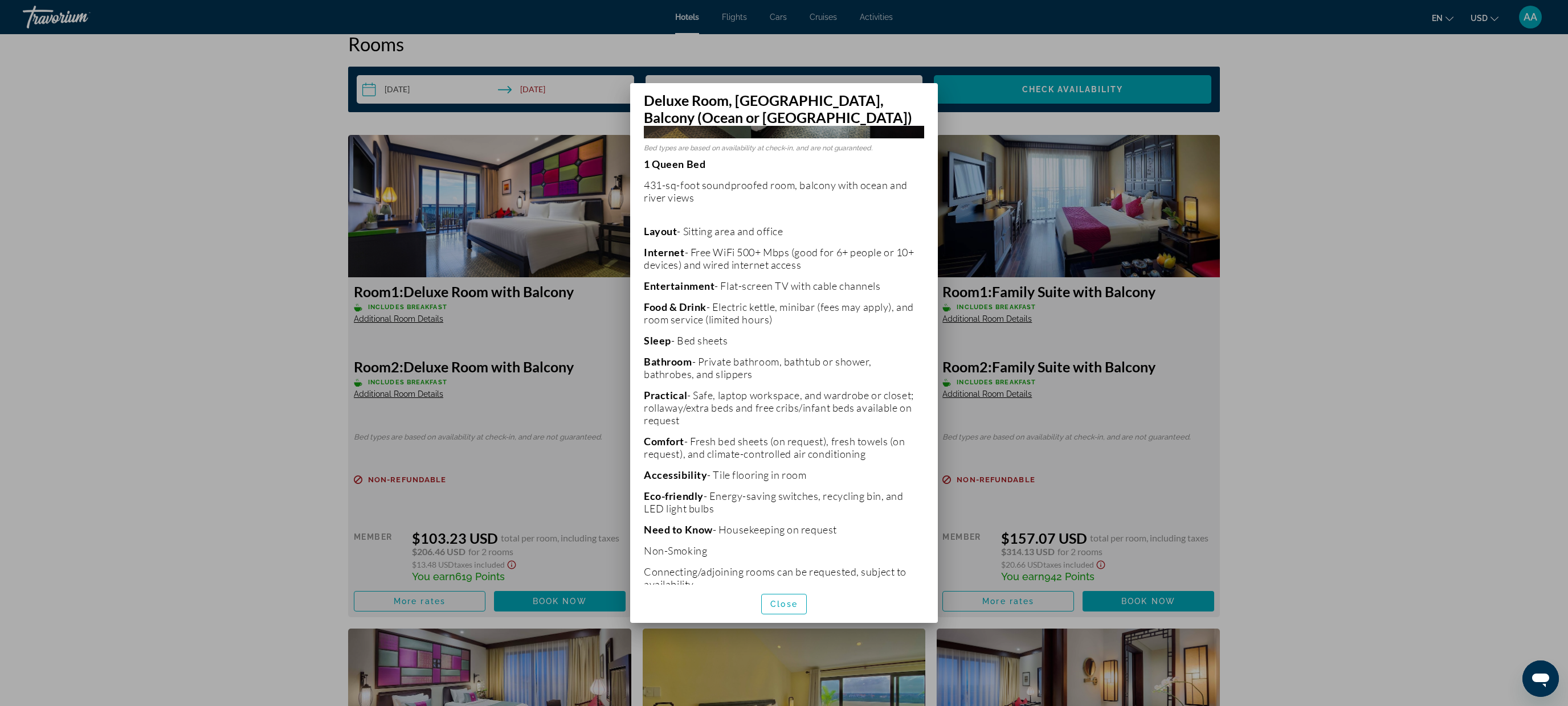
scroll to position [217, 0]
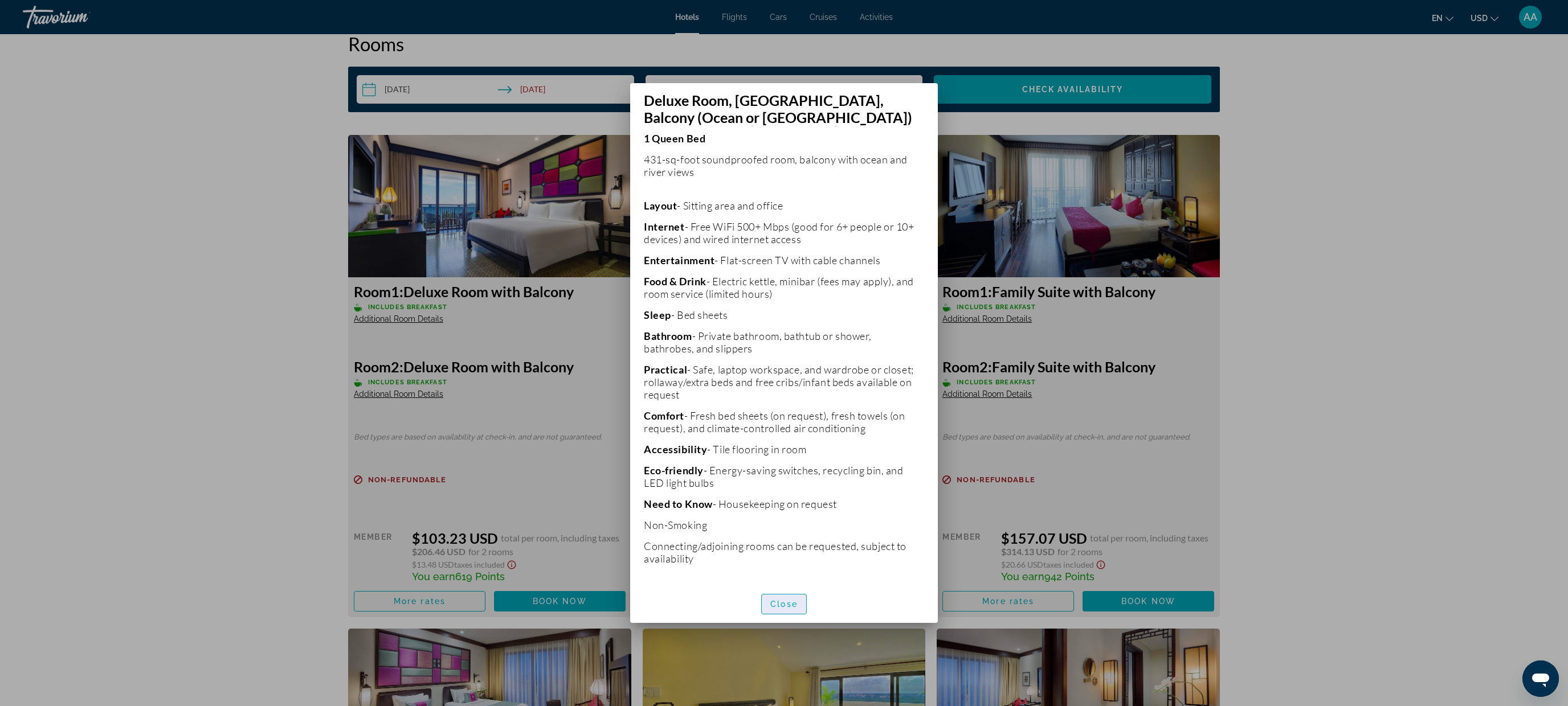
click at [771, 596] on span "button" at bounding box center [784, 605] width 44 height 28
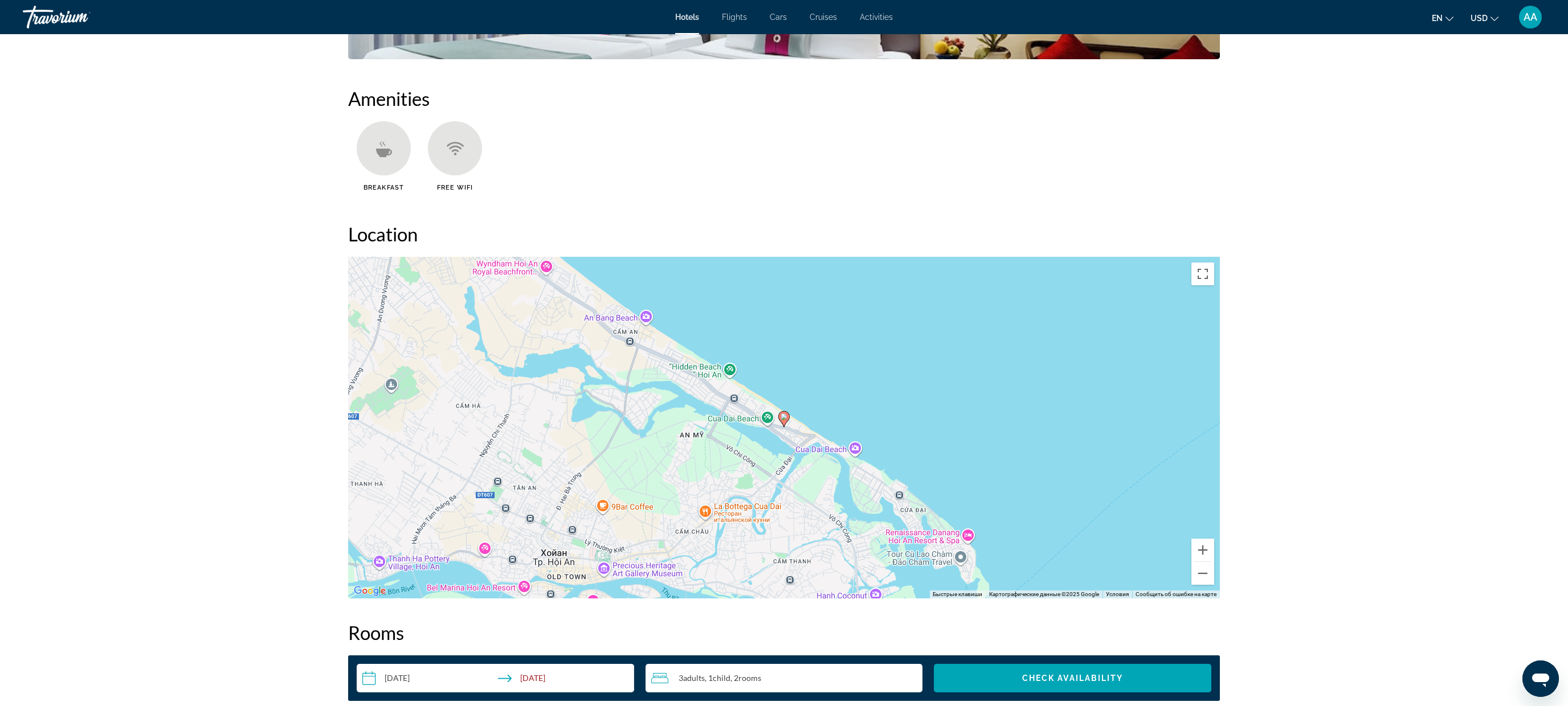
scroll to position [0, 0]
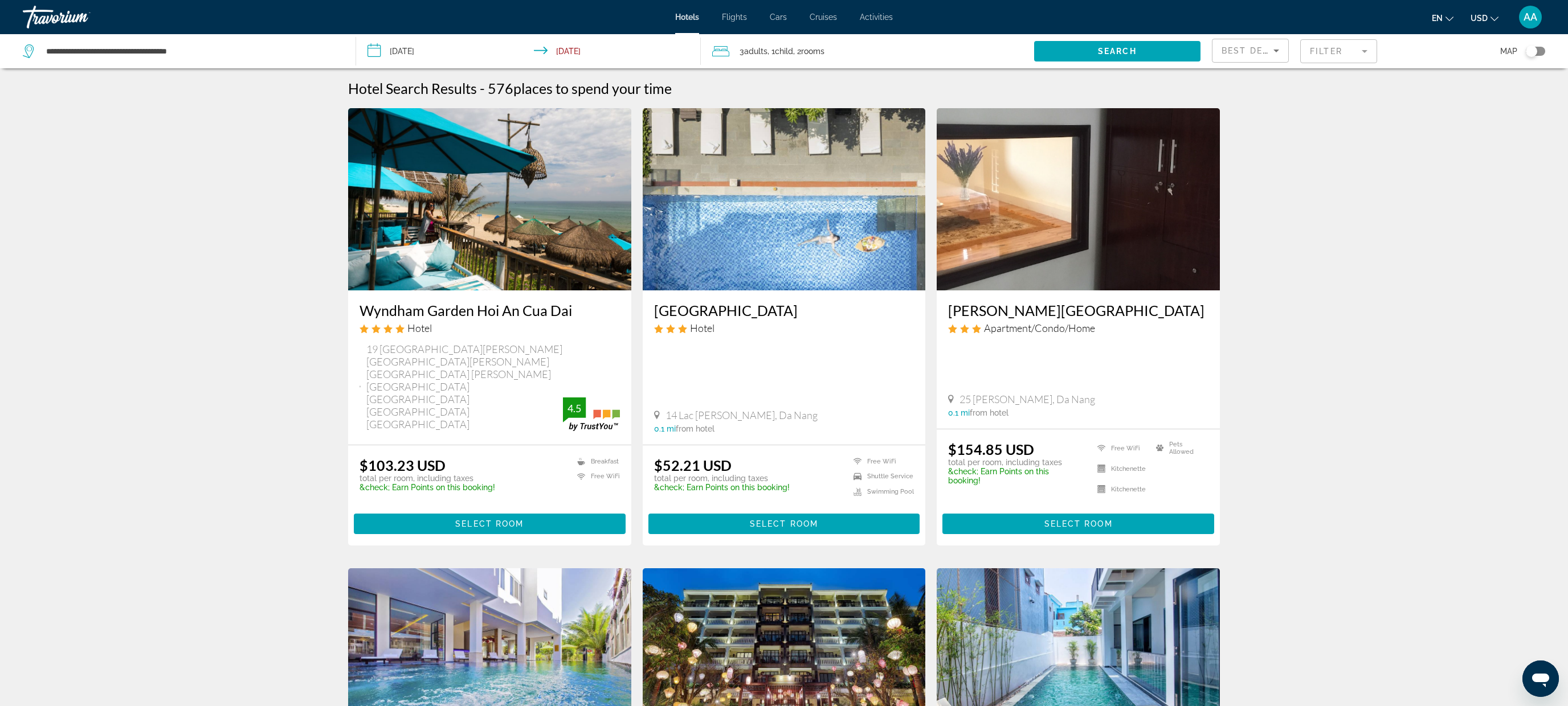
scroll to position [5, 0]
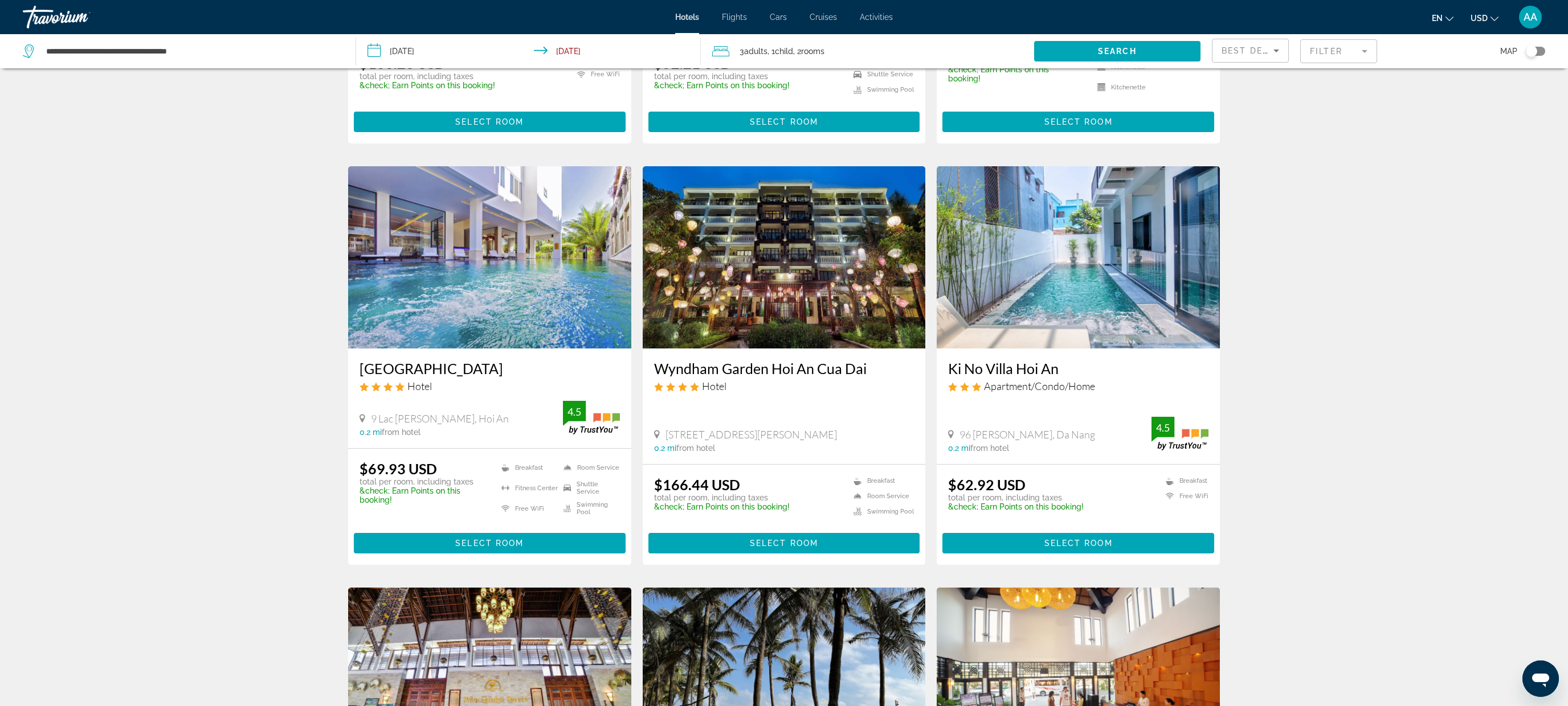
scroll to position [403, 0]
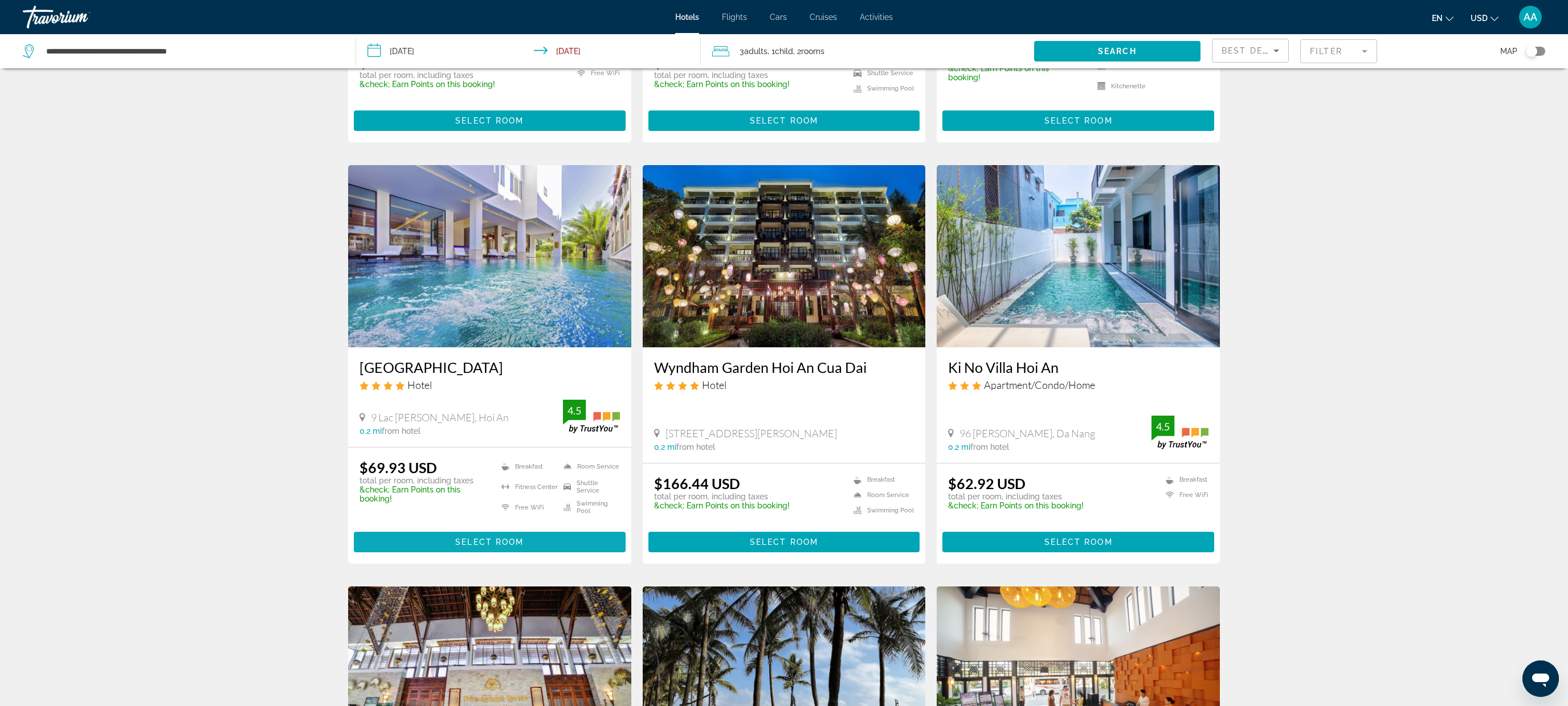
click at [472, 528] on span "Main content" at bounding box center [490, 542] width 272 height 28
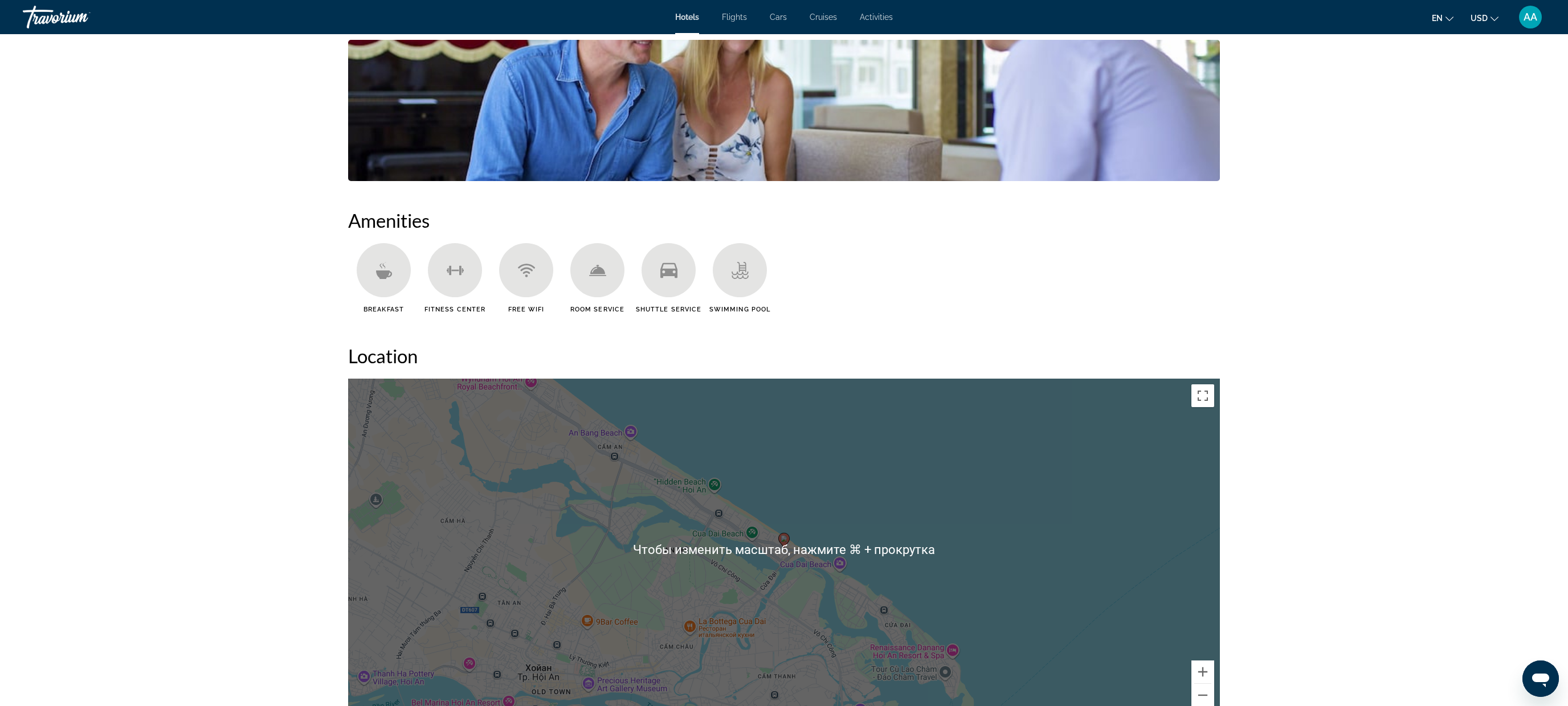
scroll to position [763, 0]
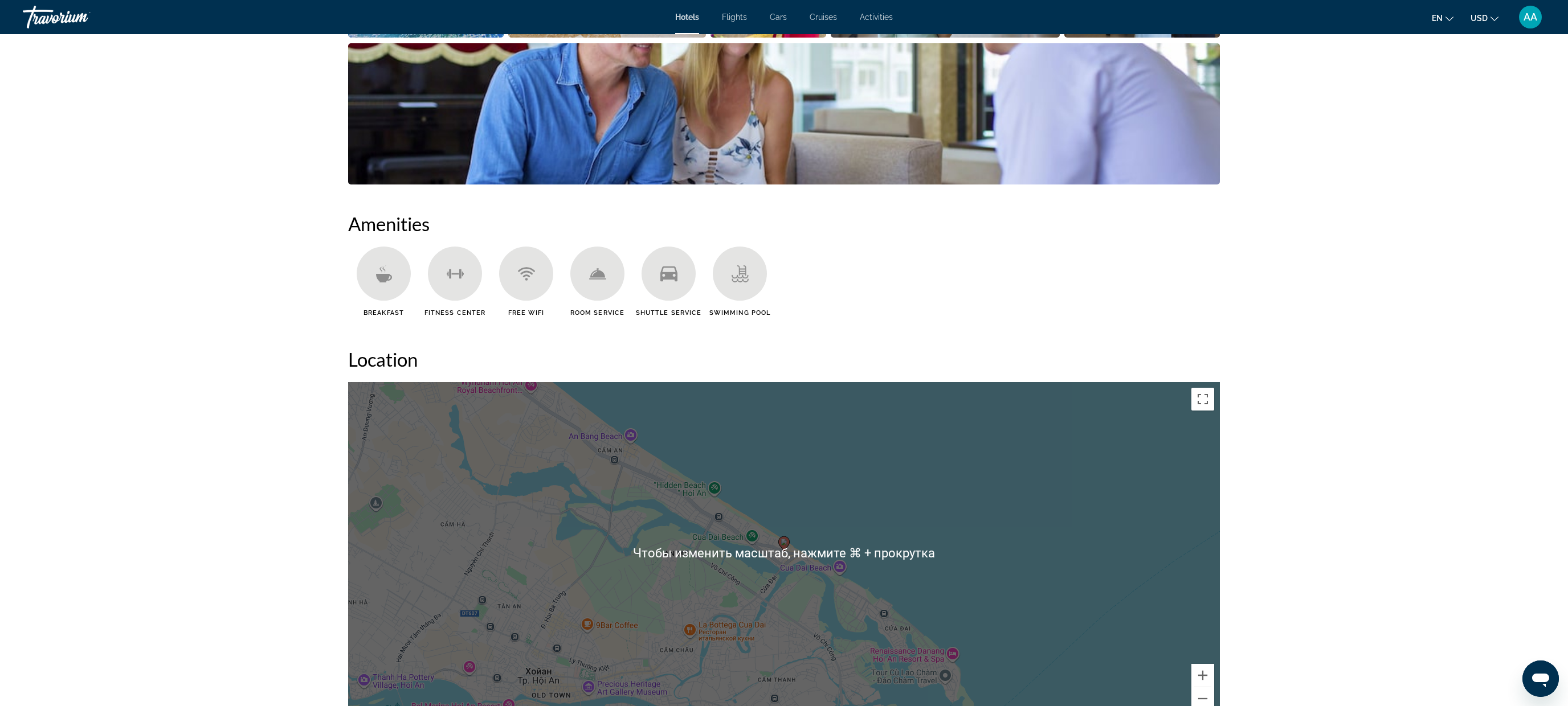
click at [914, 504] on div "Чтобы активировать перетаскивание с помощью клавиатуры, нажмите Alt + Ввод. Пос…" at bounding box center [784, 553] width 872 height 342
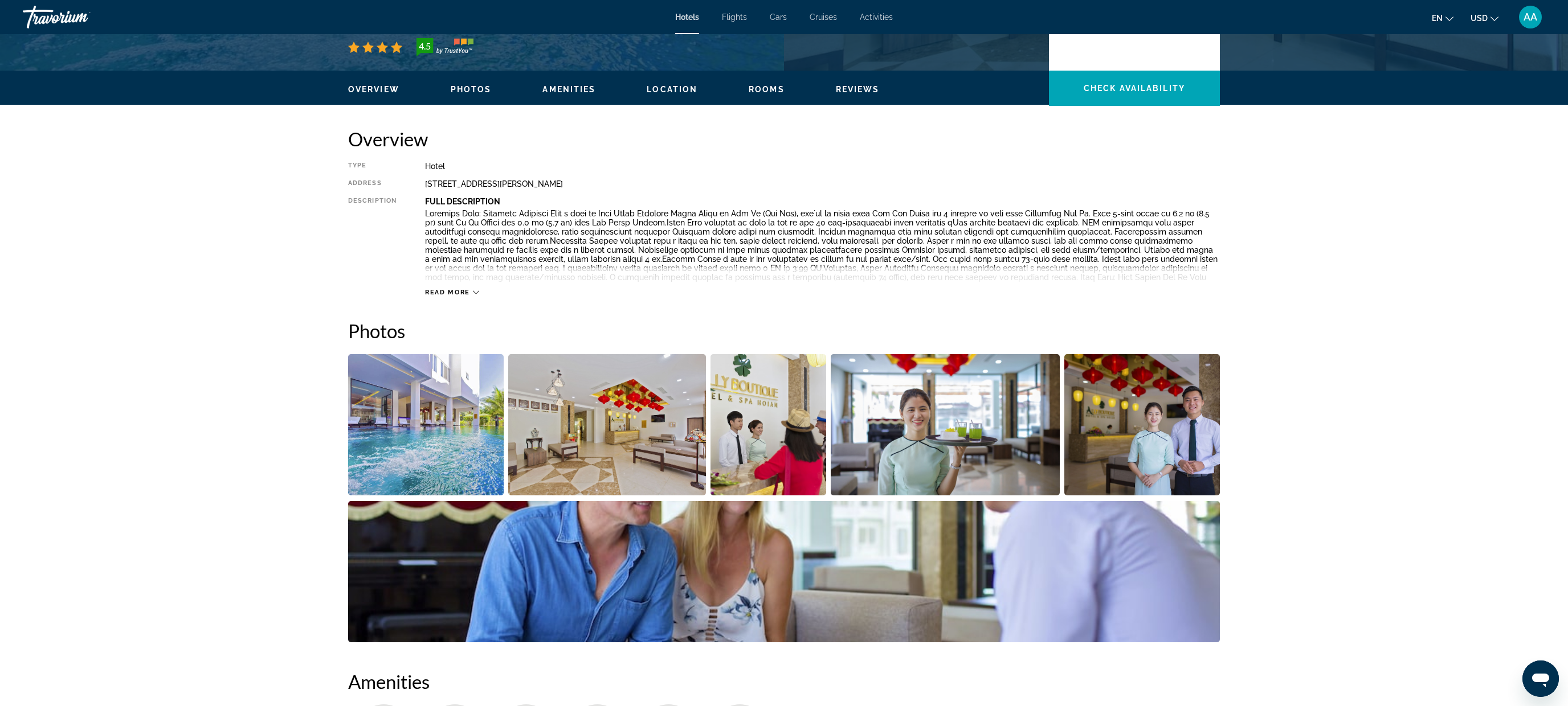
scroll to position [0, 0]
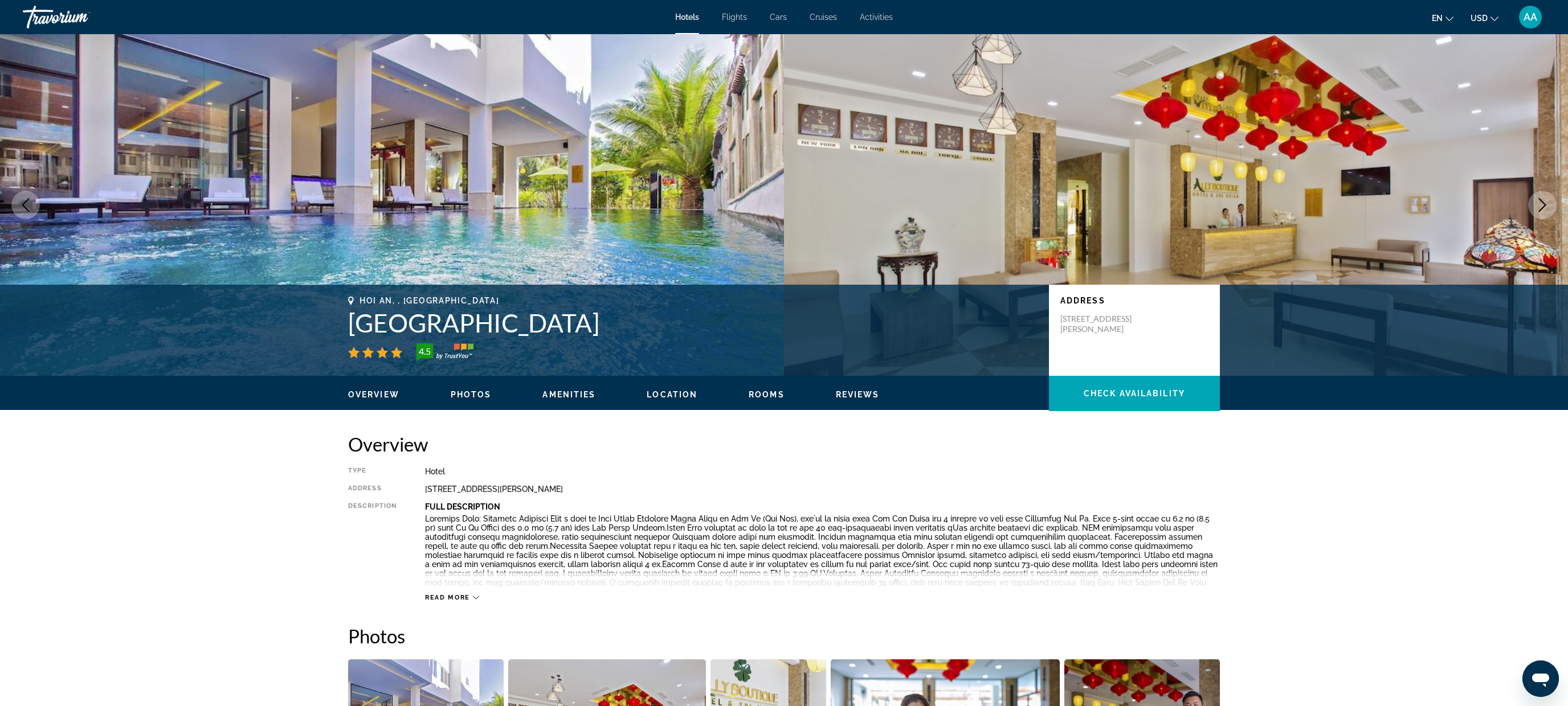
drag, startPoint x: 731, startPoint y: 325, endPoint x: 316, endPoint y: 320, distance: 415.0
click at [318, 320] on div "[GEOGRAPHIC_DATA], , [GEOGRAPHIC_DATA] [GEOGRAPHIC_DATA] Boutique Hotel Hoian 4…" at bounding box center [784, 330] width 1568 height 91
copy div "[GEOGRAPHIC_DATA], , [GEOGRAPHIC_DATA] [GEOGRAPHIC_DATA] Boutique Hotel Hoian"
